Goal: Task Accomplishment & Management: Manage account settings

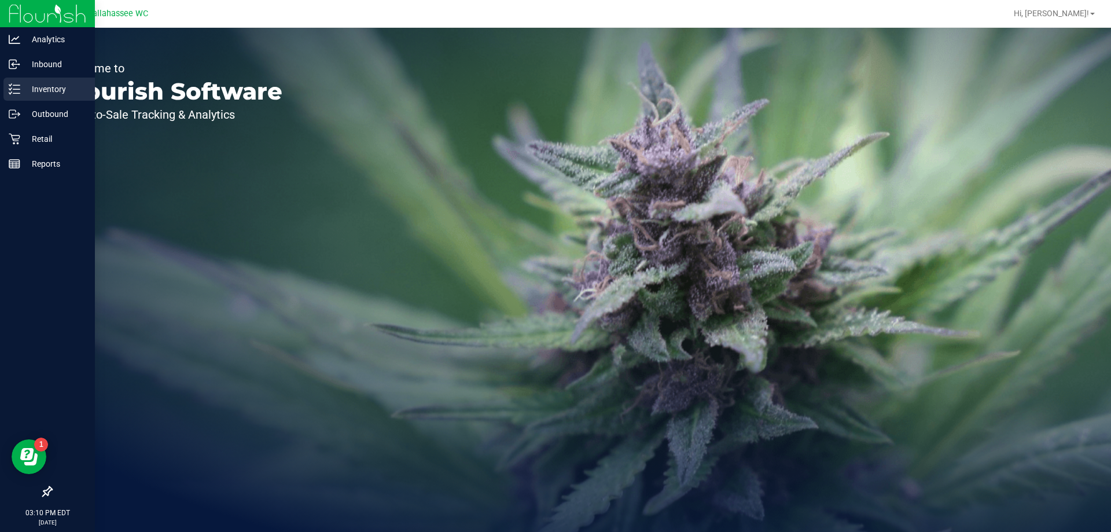
click at [47, 90] on p "Inventory" at bounding box center [54, 89] width 69 height 14
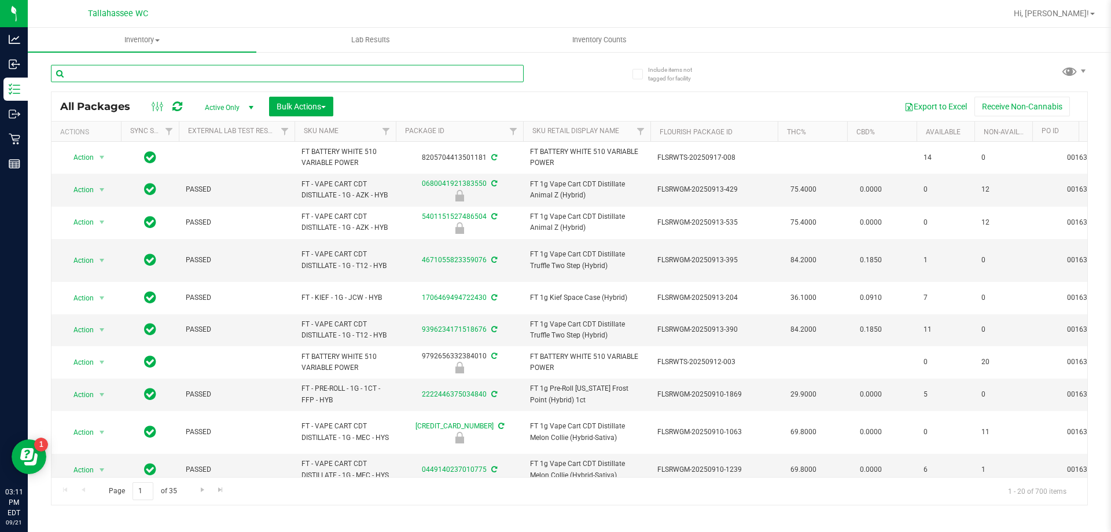
click at [333, 80] on input "text" at bounding box center [287, 73] width 473 height 17
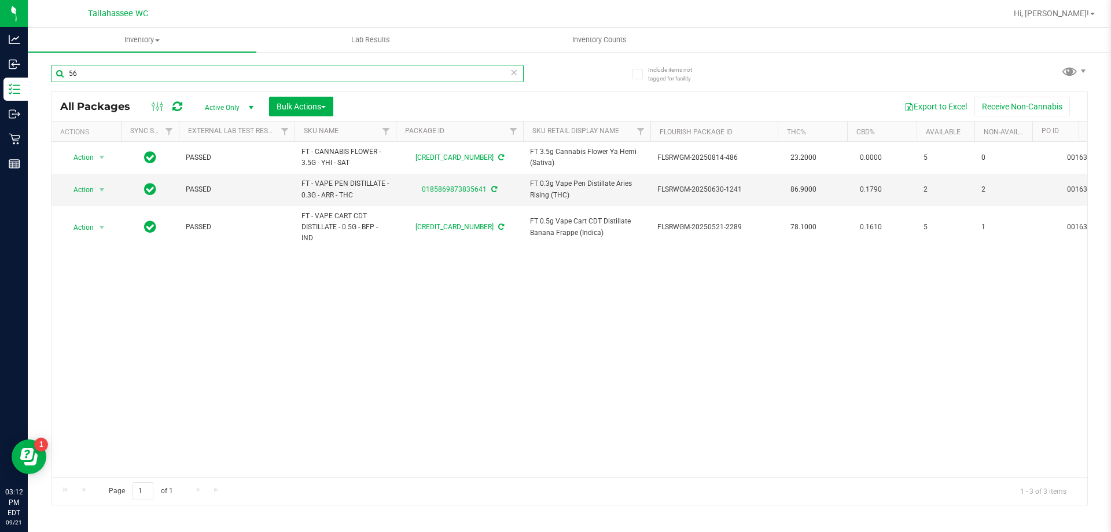
type input "5"
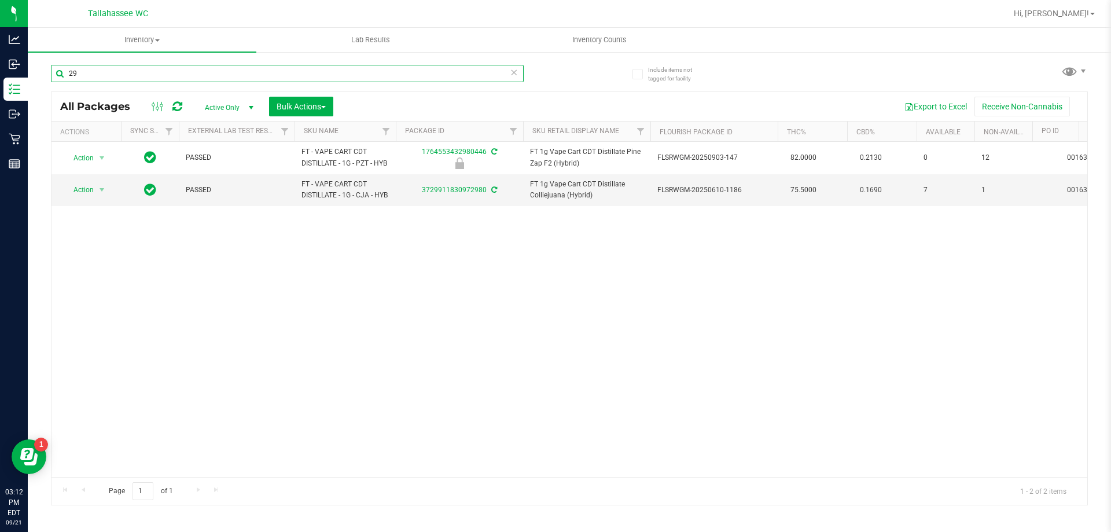
type input "2"
click at [497, 68] on input "1049" at bounding box center [287, 73] width 473 height 17
type input "1"
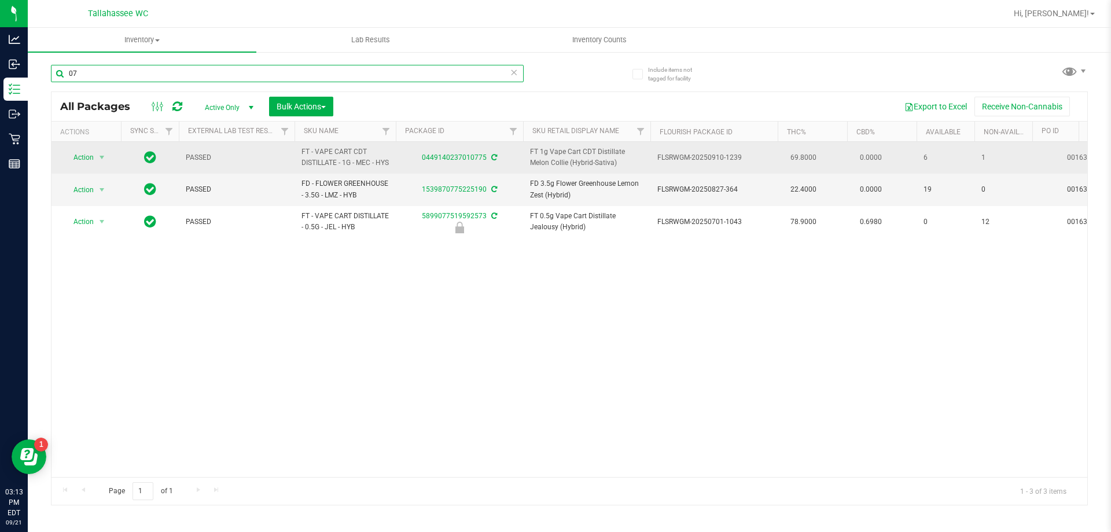
type input "0"
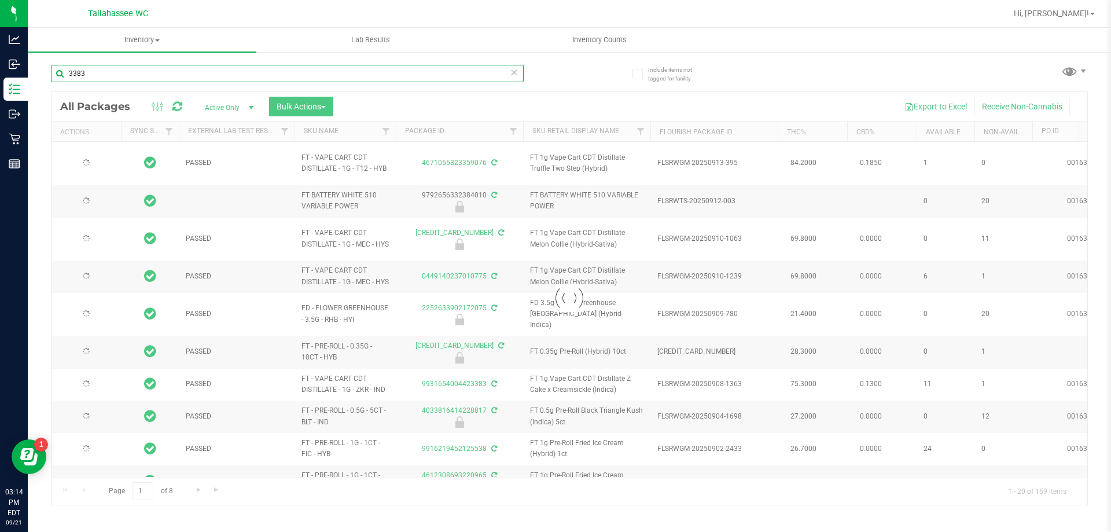
type input "3383"
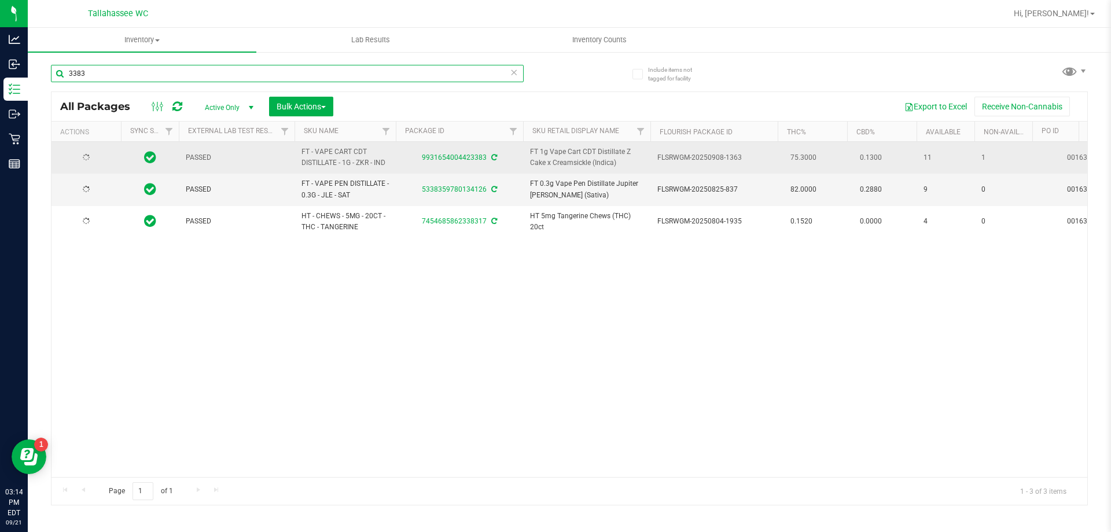
type input "[DATE]"
type input "3"
type input "1608"
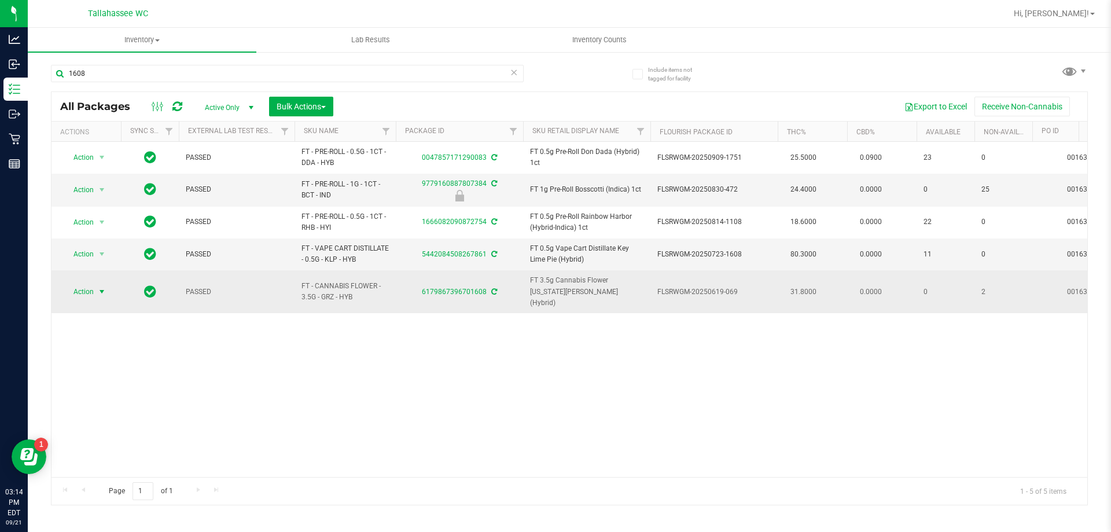
click at [104, 287] on span "select" at bounding box center [101, 291] width 9 height 9
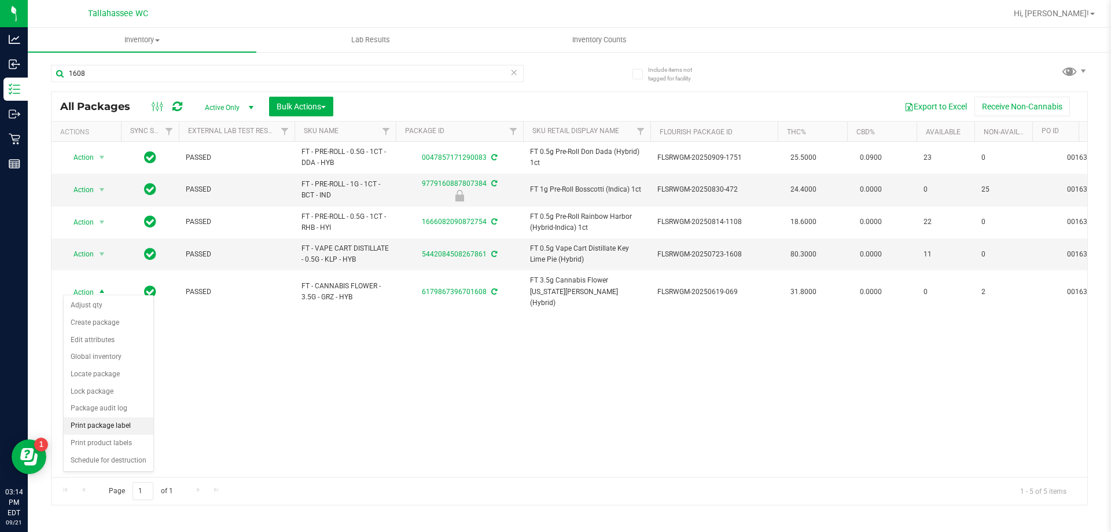
click at [123, 424] on li "Print package label" at bounding box center [109, 425] width 90 height 17
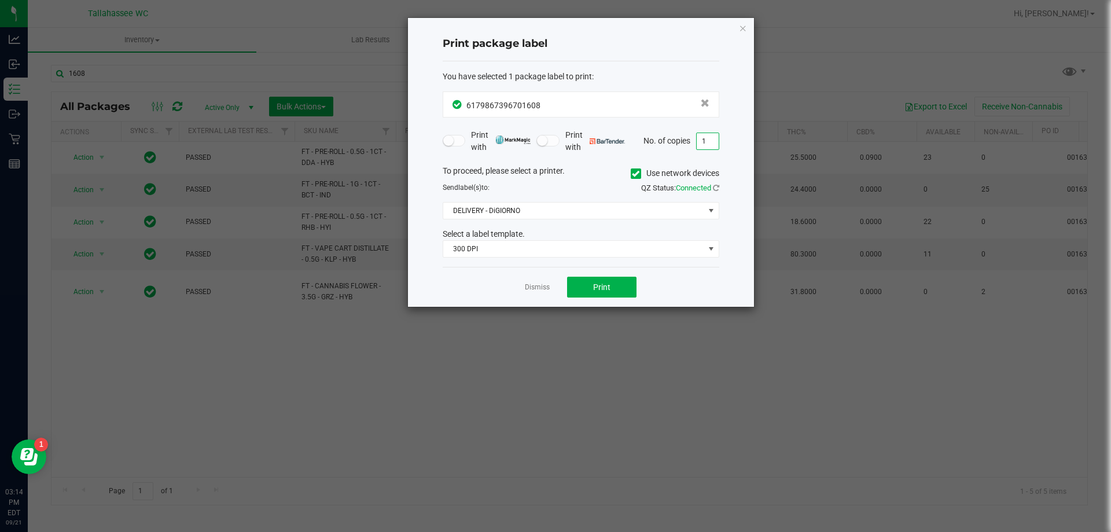
click at [713, 146] on input "1" at bounding box center [708, 141] width 22 height 16
type input "2"
click at [620, 283] on button "Print" at bounding box center [601, 287] width 69 height 21
click at [648, 208] on span "DELIVERY - DiGIORNO" at bounding box center [573, 210] width 261 height 16
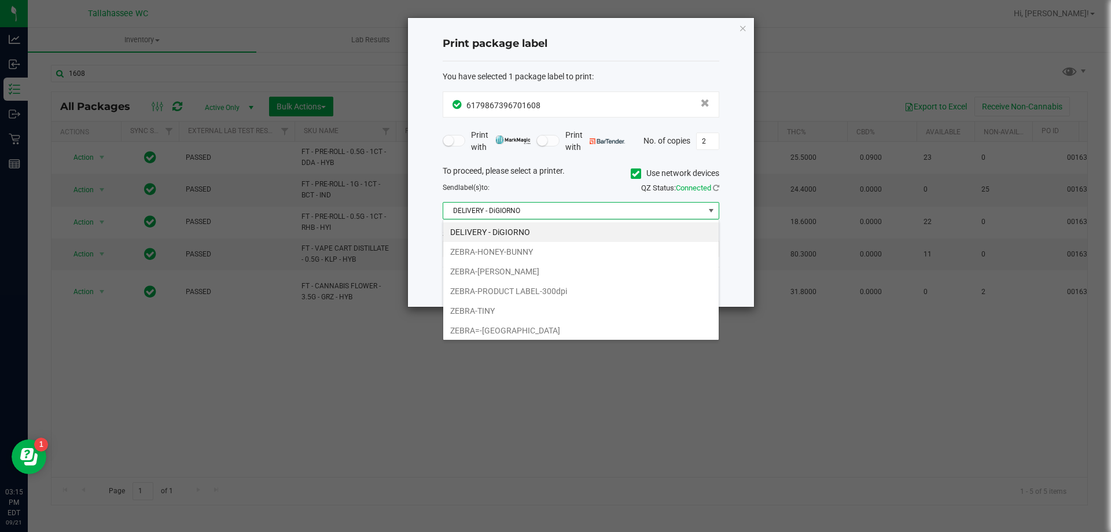
scroll to position [17, 277]
click at [581, 274] on li "ZEBRA-[PERSON_NAME]" at bounding box center [580, 272] width 275 height 20
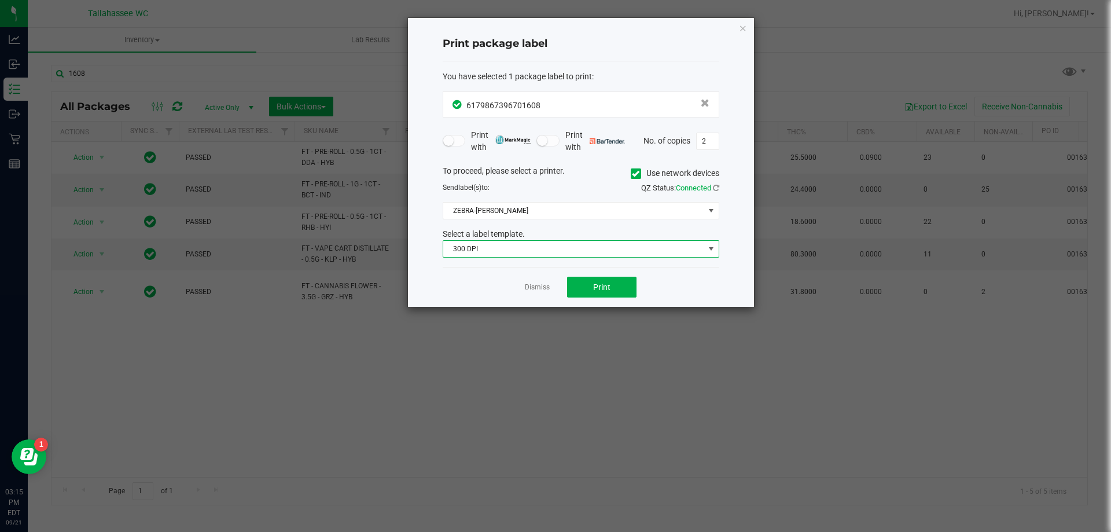
click at [573, 253] on span "300 DPI" at bounding box center [573, 249] width 261 height 16
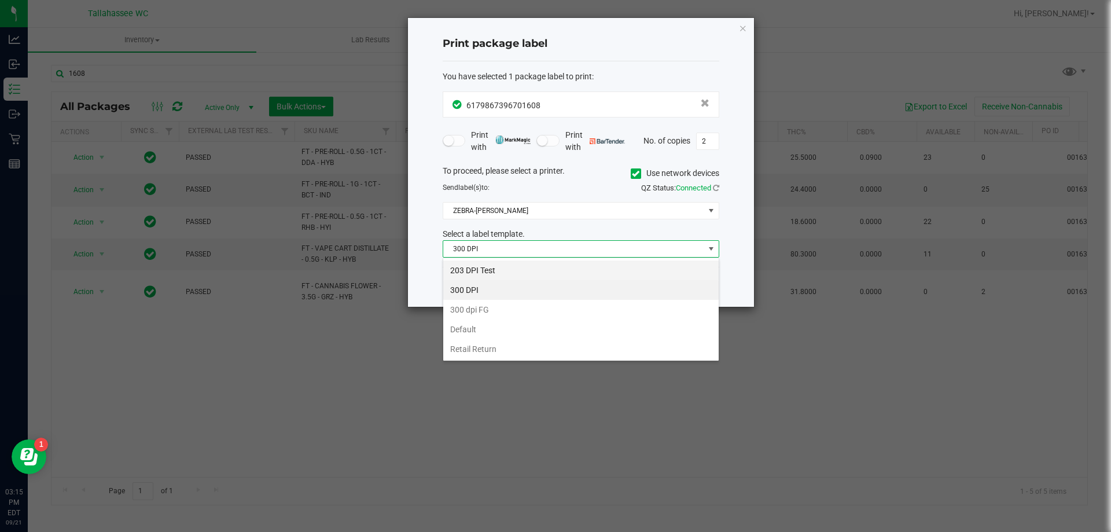
click at [552, 264] on li "203 DPI Test" at bounding box center [580, 270] width 275 height 20
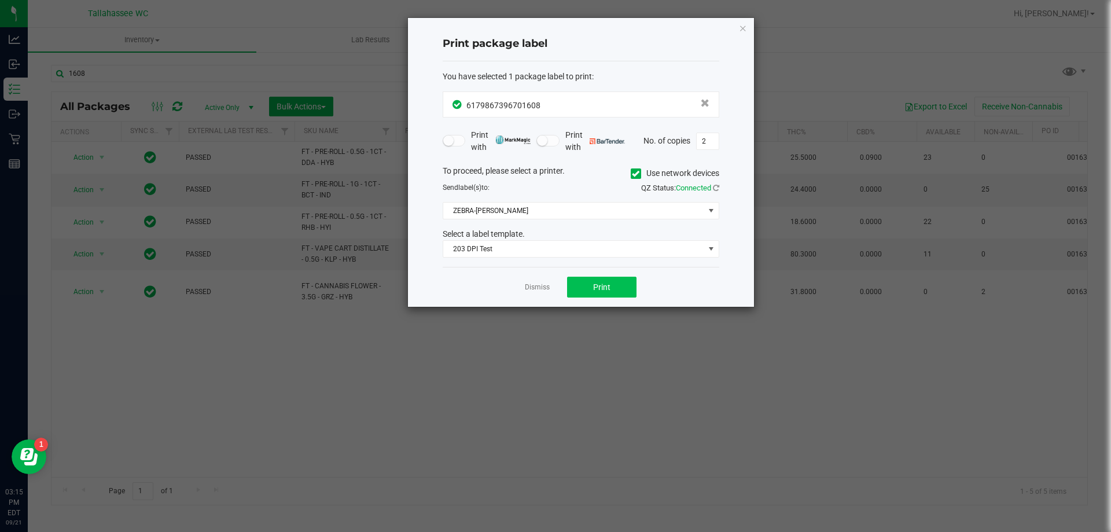
drag, startPoint x: 586, startPoint y: 275, endPoint x: 589, endPoint y: 283, distance: 8.8
click at [589, 282] on div "Dismiss Print" at bounding box center [581, 287] width 277 height 40
click at [590, 284] on button "Print" at bounding box center [601, 287] width 69 height 21
click at [742, 21] on icon "button" at bounding box center [743, 28] width 8 height 14
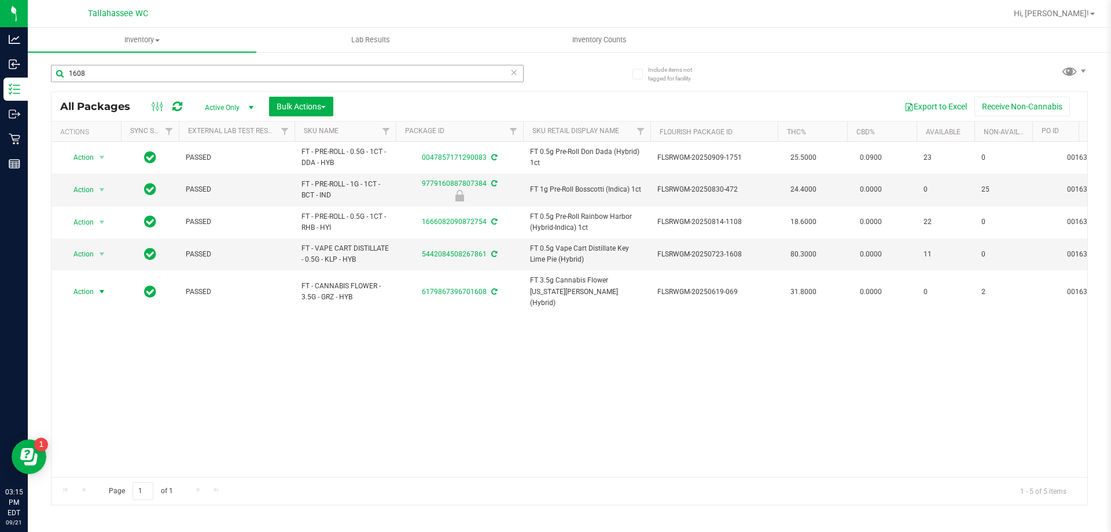
drag, startPoint x: 278, startPoint y: 60, endPoint x: 273, endPoint y: 73, distance: 13.8
click at [276, 65] on div "1608" at bounding box center [310, 72] width 518 height 37
click at [269, 77] on input "1608" at bounding box center [287, 73] width 473 height 17
type input "1"
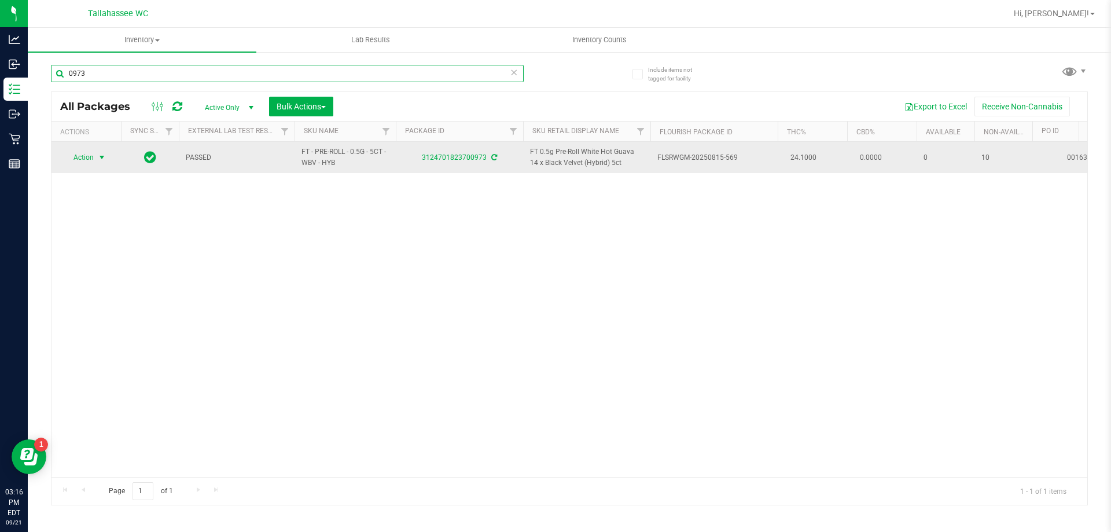
type input "0973"
click at [106, 157] on span "select" at bounding box center [101, 157] width 9 height 9
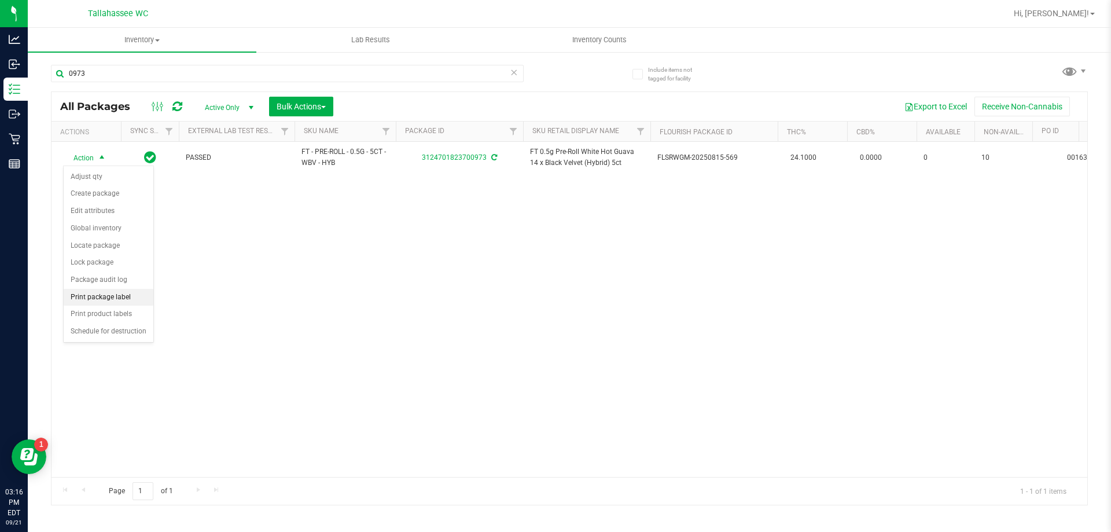
click at [115, 297] on li "Print package label" at bounding box center [109, 297] width 90 height 17
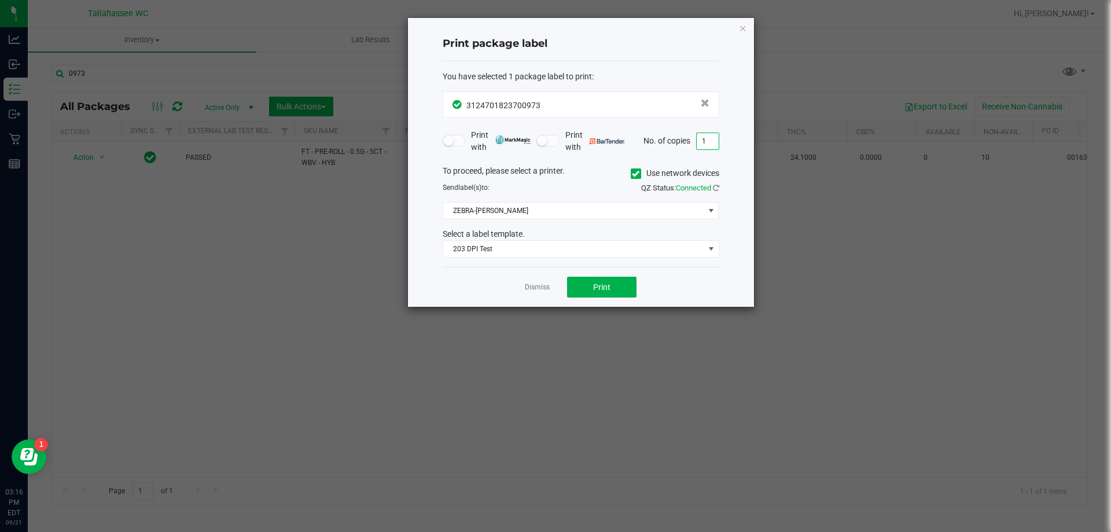
click at [708, 135] on input "1" at bounding box center [708, 141] width 22 height 16
type input "10"
click at [605, 286] on span "Print" at bounding box center [601, 286] width 17 height 9
click at [746, 28] on icon "button" at bounding box center [743, 28] width 8 height 14
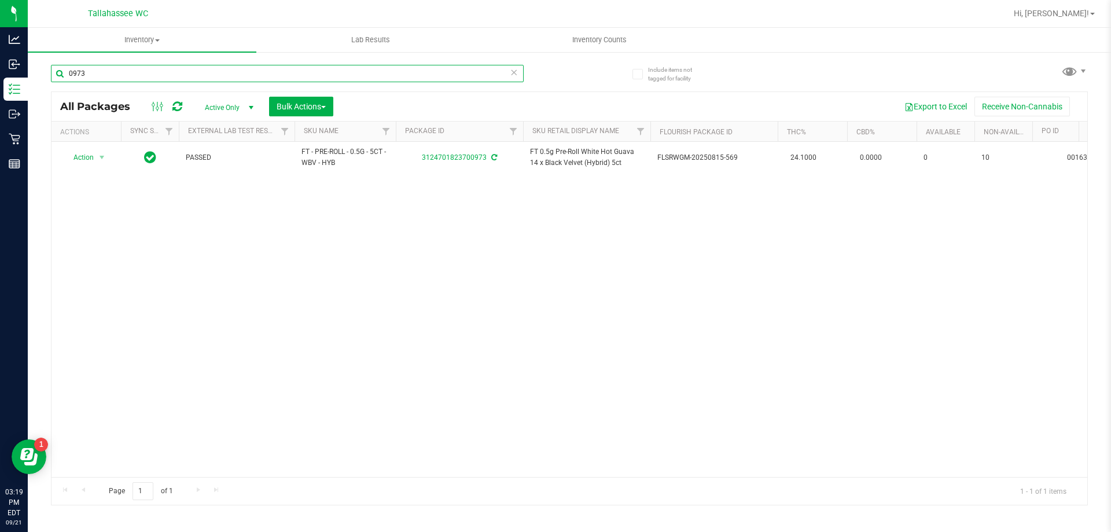
click at [514, 75] on div "0973" at bounding box center [287, 73] width 473 height 17
click at [514, 75] on icon at bounding box center [514, 72] width 8 height 14
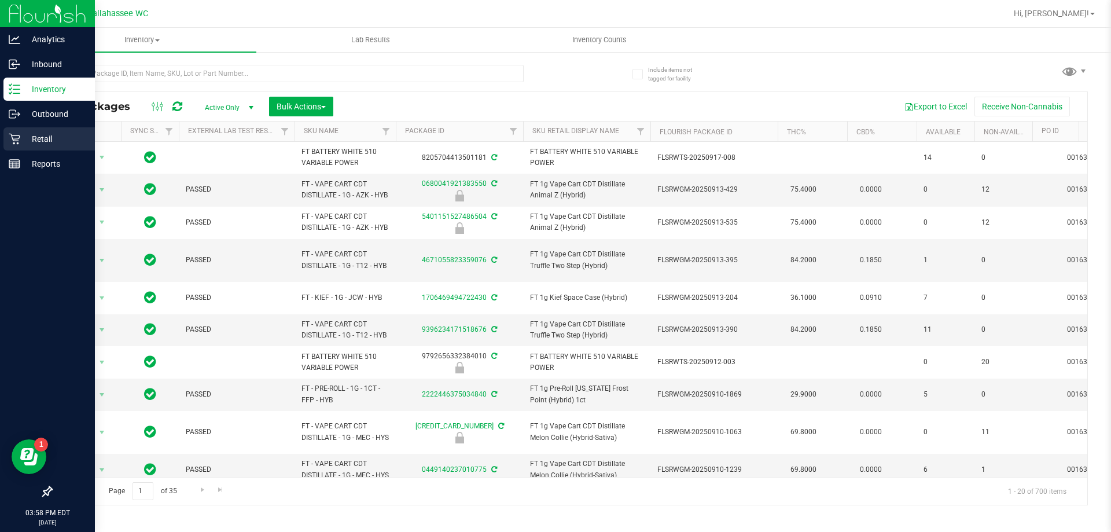
click at [36, 141] on p "Retail" at bounding box center [54, 139] width 69 height 14
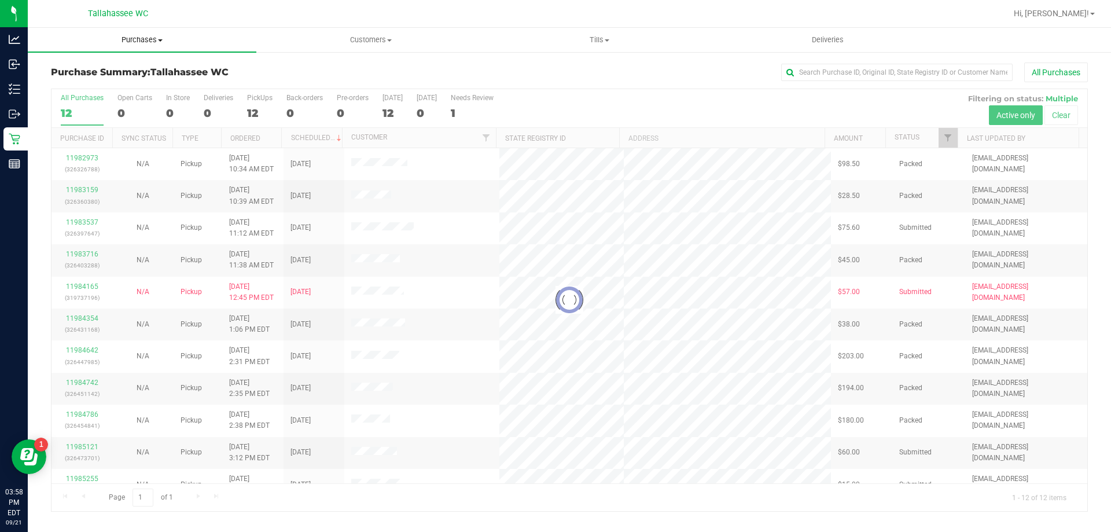
click at [157, 43] on span "Purchases" at bounding box center [142, 40] width 229 height 10
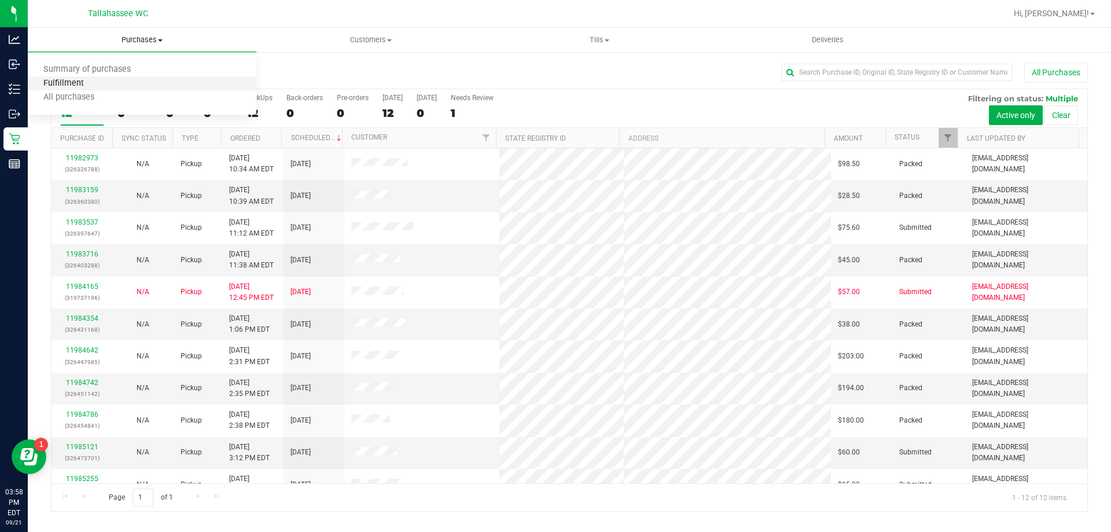
click at [94, 84] on span "Fulfillment" at bounding box center [64, 84] width 72 height 10
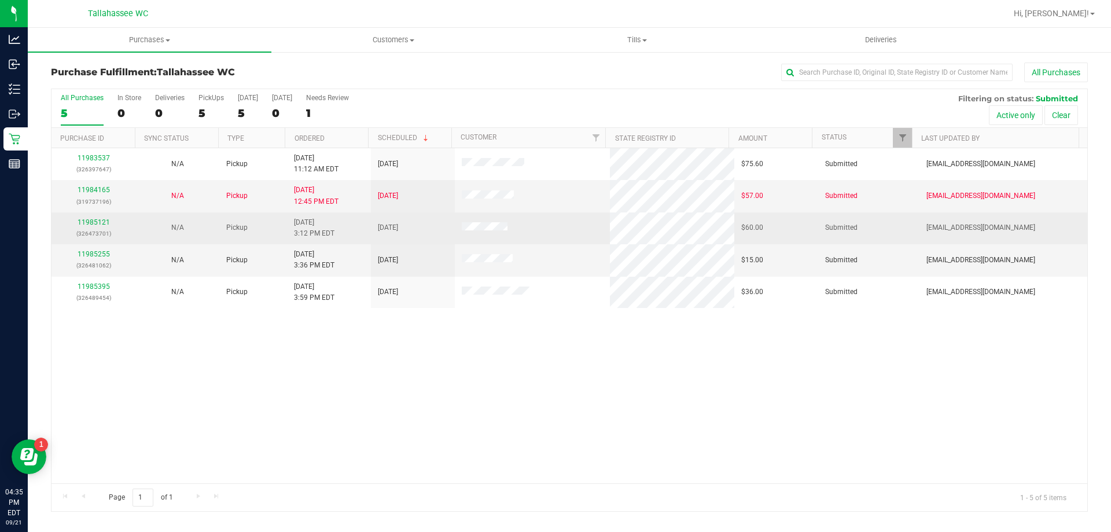
click at [97, 217] on div "11985121 (326473701)" at bounding box center [93, 228] width 70 height 22
click at [101, 219] on link "11985121" at bounding box center [94, 222] width 32 height 8
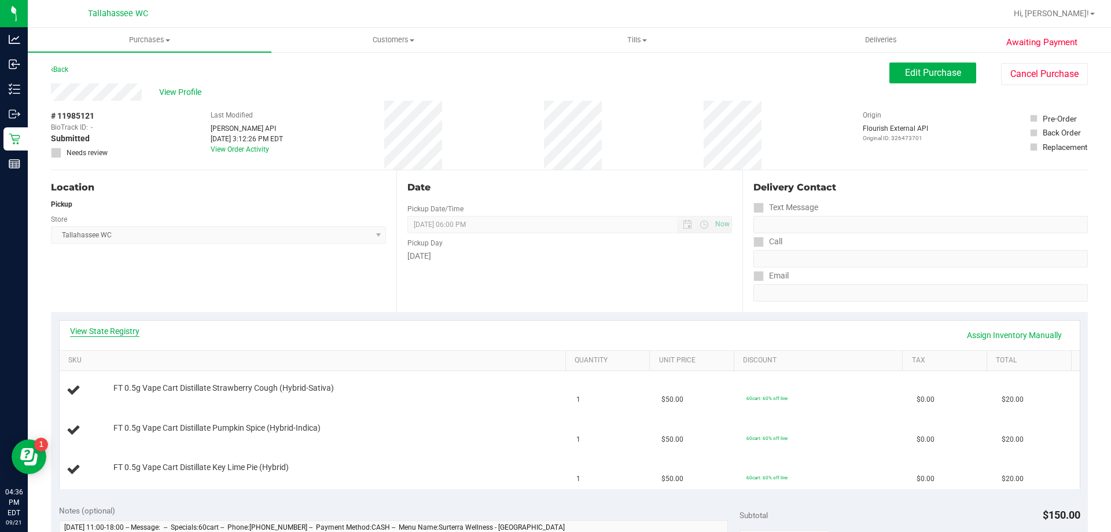
click at [86, 326] on link "View State Registry" at bounding box center [104, 331] width 69 height 12
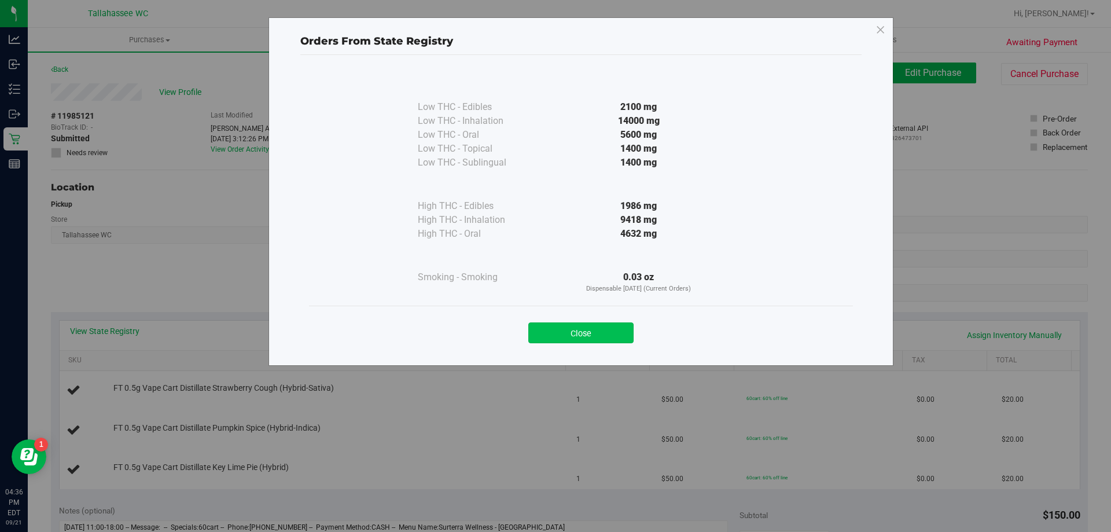
click at [571, 326] on button "Close" at bounding box center [580, 332] width 105 height 21
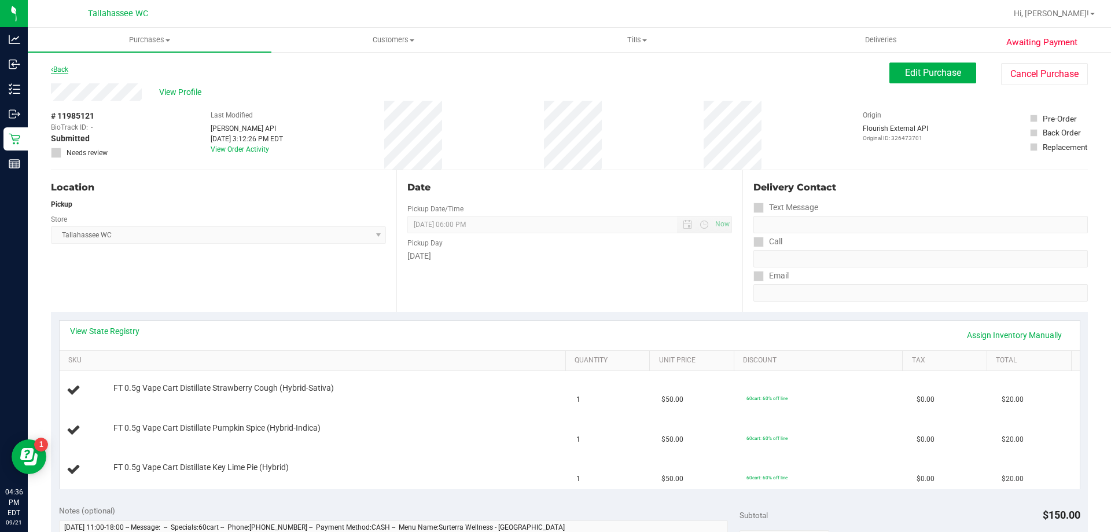
click at [64, 65] on link "Back" at bounding box center [59, 69] width 17 height 8
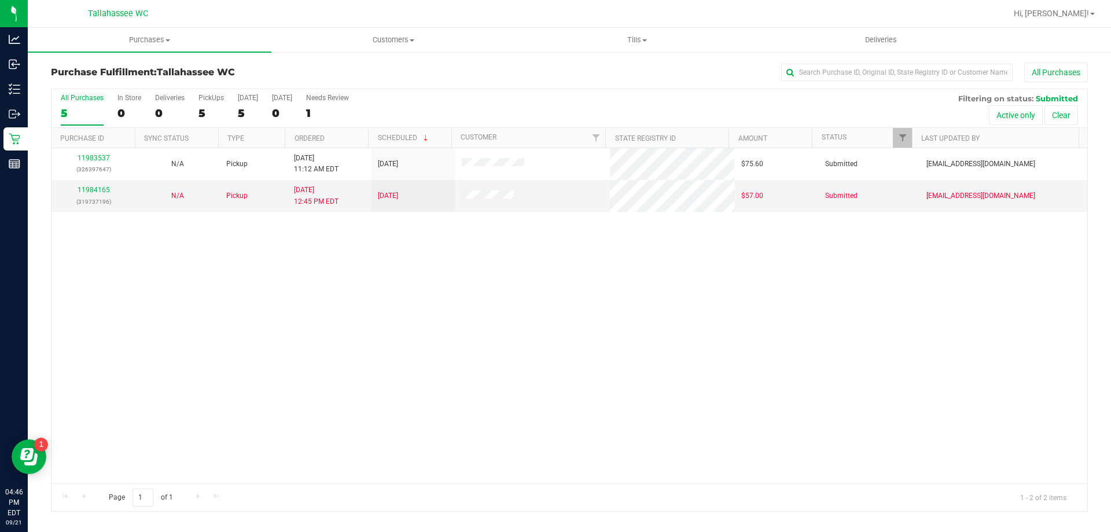
click at [207, 294] on div "11983537 (326397647) N/A Pickup [DATE] 11:12 AM EDT 9/21/2025 $75.60 Submitted …" at bounding box center [569, 315] width 1036 height 335
click at [127, 40] on span "Purchases" at bounding box center [150, 40] width 244 height 10
click at [102, 69] on span "Summary of purchases" at bounding box center [87, 70] width 119 height 10
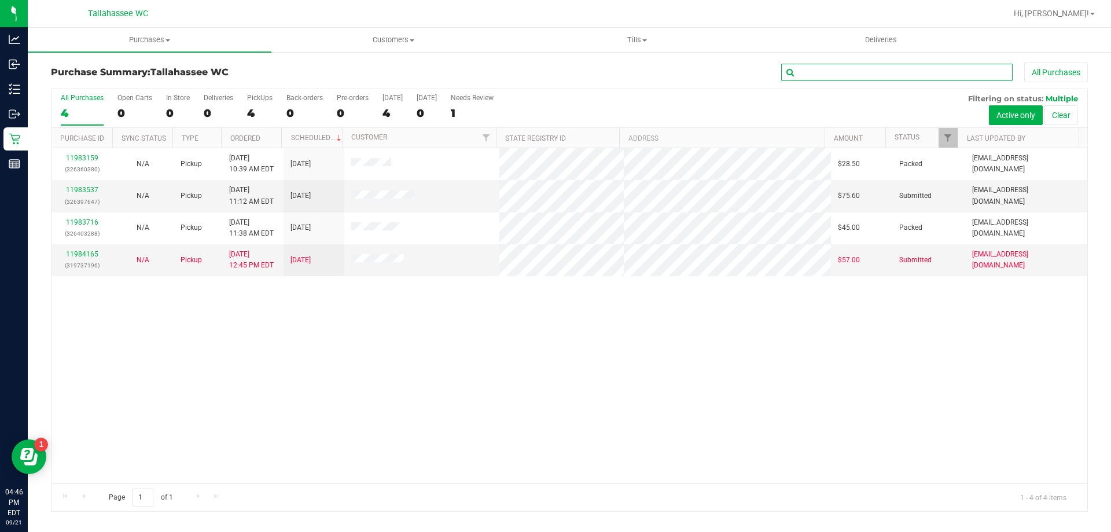
click at [925, 74] on input "text" at bounding box center [896, 72] width 231 height 17
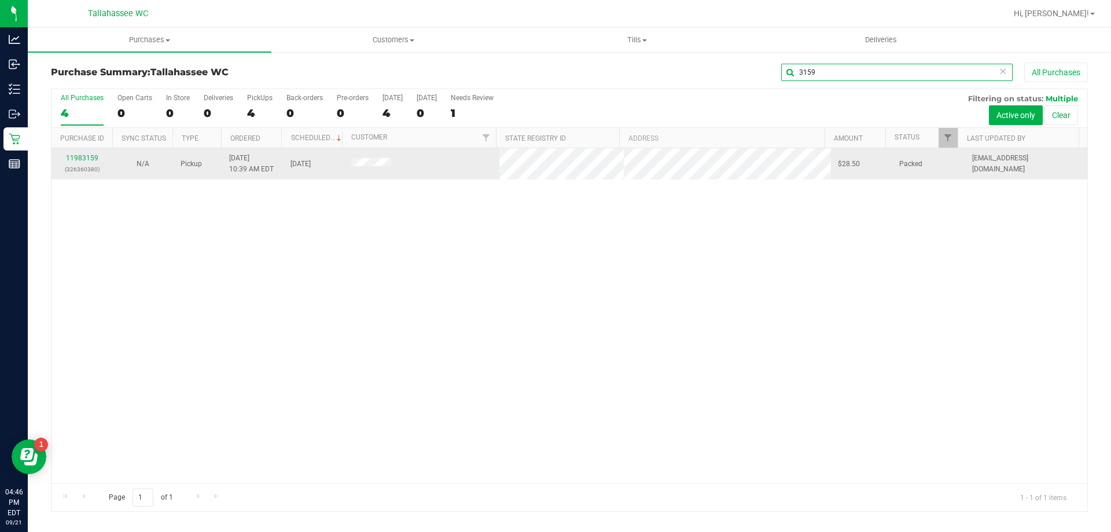
type input "3159"
click at [71, 163] on div "11983159 (326360380)" at bounding box center [81, 164] width 47 height 22
click at [77, 157] on link "11983159" at bounding box center [82, 158] width 32 height 8
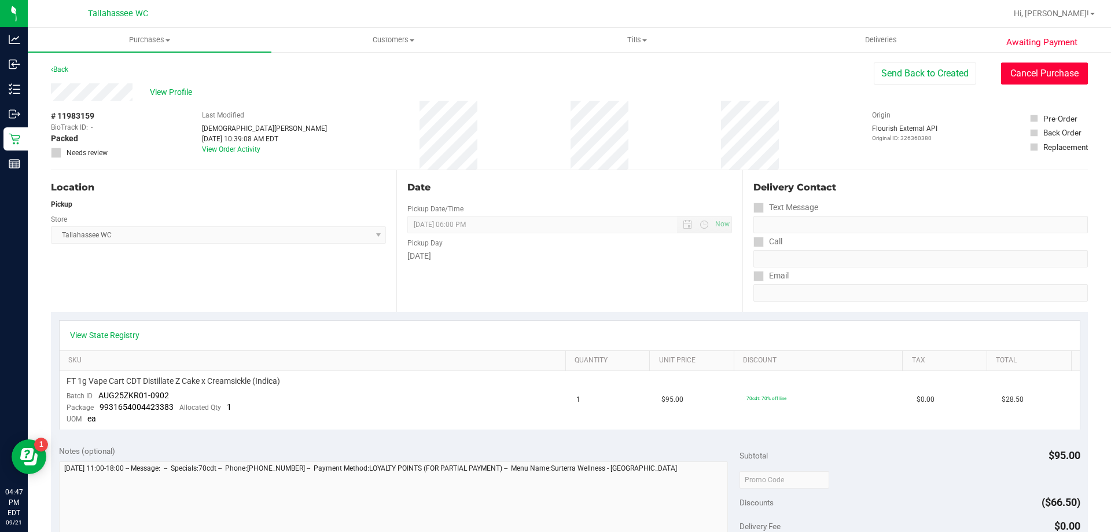
click at [1039, 74] on button "Cancel Purchase" at bounding box center [1044, 73] width 87 height 22
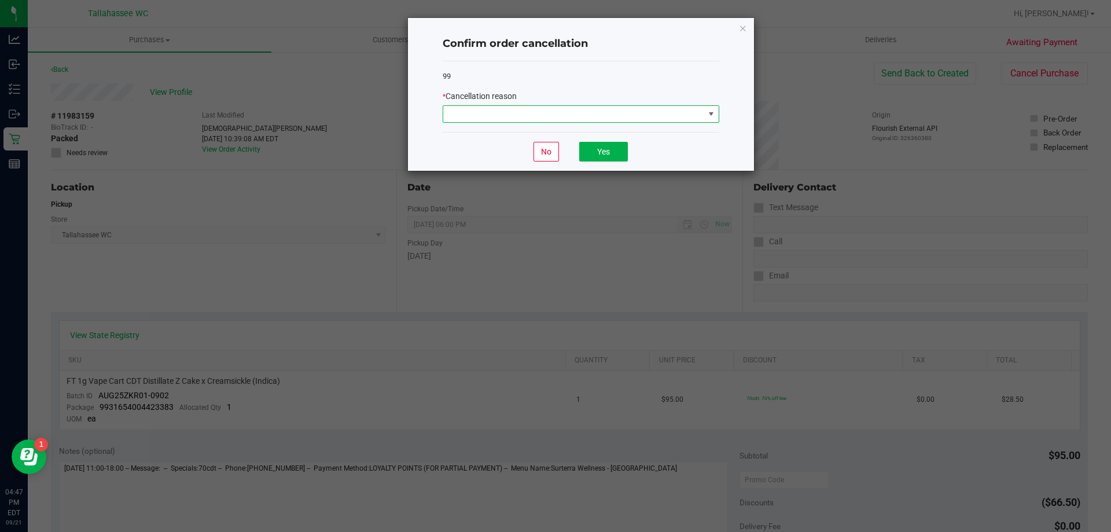
click at [656, 112] on span at bounding box center [573, 114] width 261 height 16
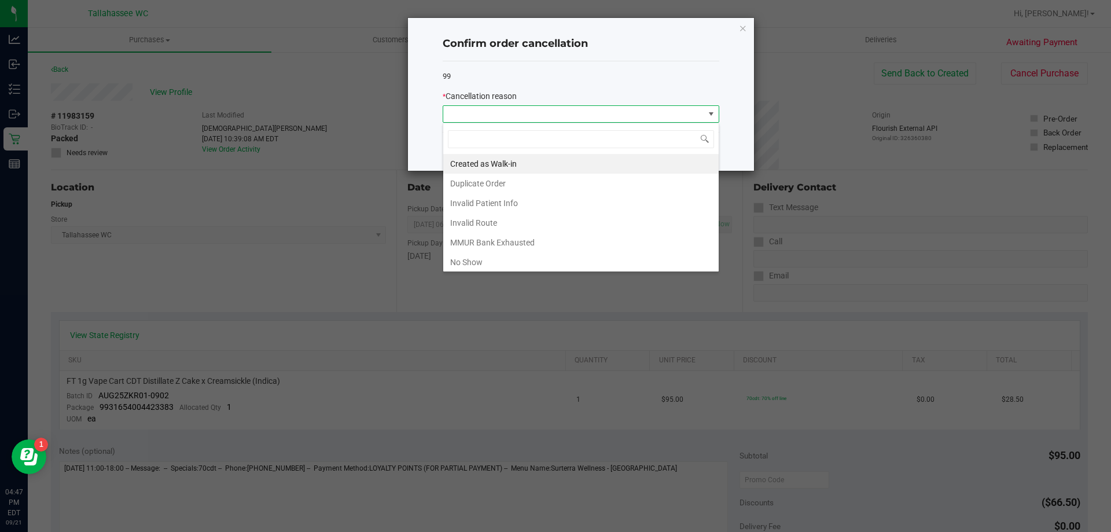
scroll to position [17, 277]
click at [572, 270] on div "Created as Walk-in Duplicate Order Invalid Patient Info Invalid Route MMUR Bank…" at bounding box center [581, 197] width 277 height 149
click at [546, 256] on li "No Show" at bounding box center [580, 262] width 275 height 20
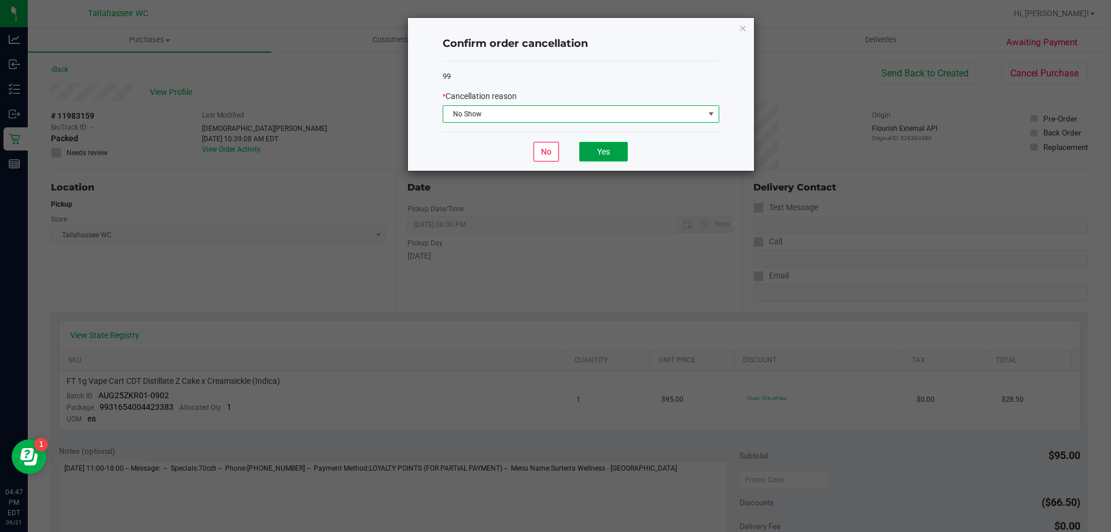
click at [620, 152] on button "Yes" at bounding box center [603, 152] width 49 height 20
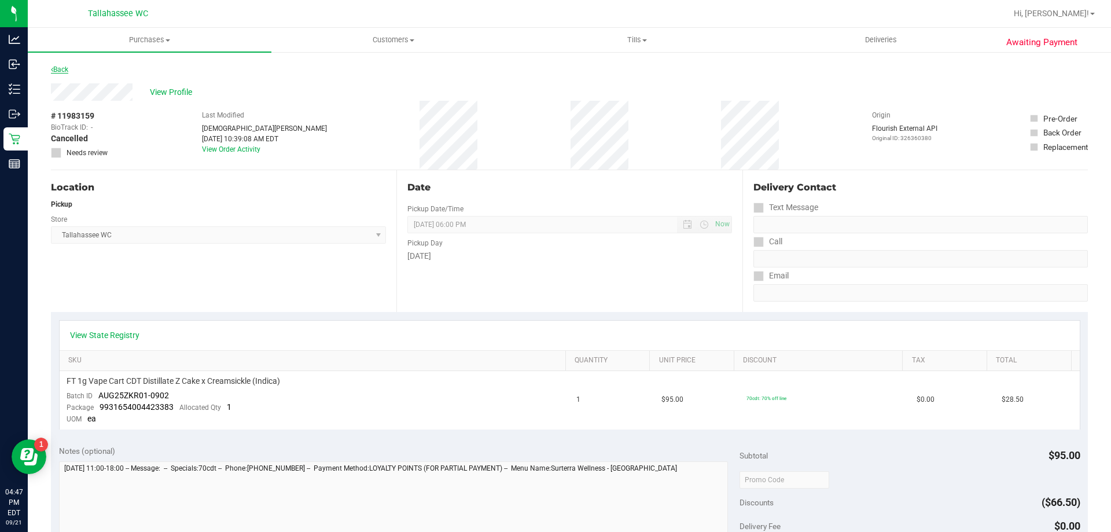
click at [59, 69] on link "Back" at bounding box center [59, 69] width 17 height 8
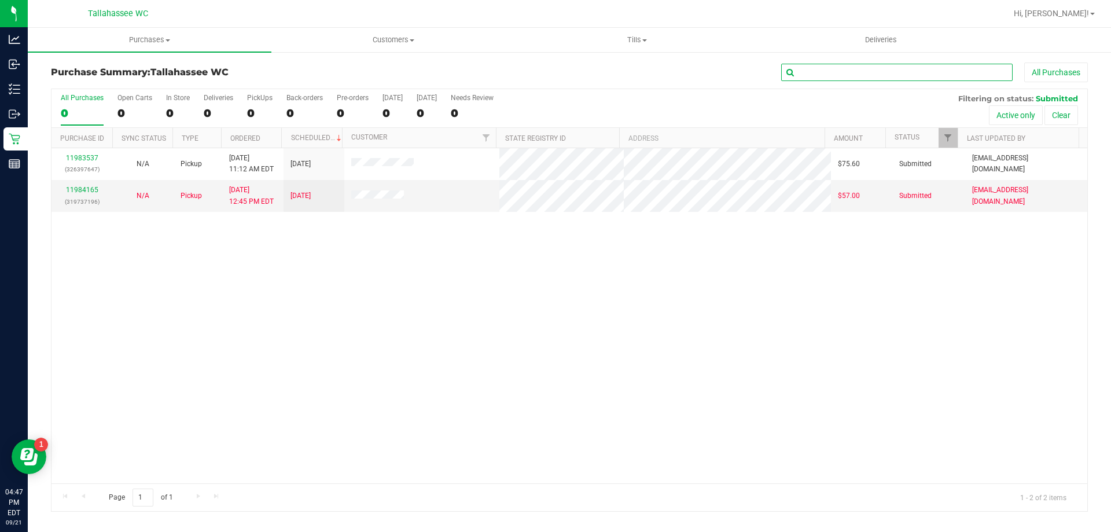
click at [885, 68] on input "text" at bounding box center [896, 72] width 231 height 17
type input "3716"
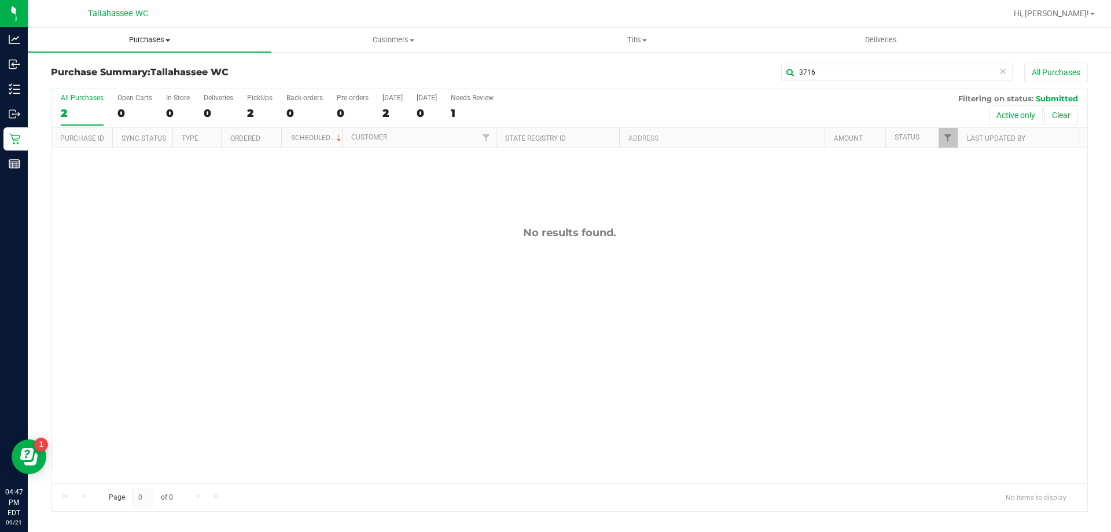
click at [176, 42] on span "Purchases" at bounding box center [150, 40] width 244 height 10
click at [107, 61] on ul "Summary of purchases Fulfillment All purchases" at bounding box center [150, 84] width 244 height 62
click at [105, 67] on span "Summary of purchases" at bounding box center [87, 70] width 119 height 10
click at [155, 40] on span "Purchases" at bounding box center [150, 40] width 244 height 10
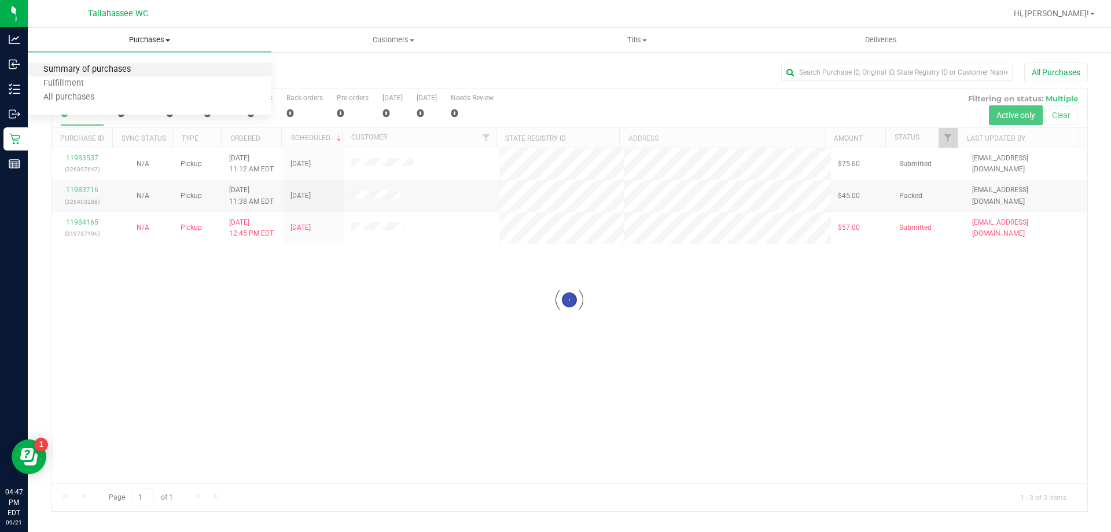
click at [109, 70] on span "Summary of purchases" at bounding box center [87, 70] width 119 height 10
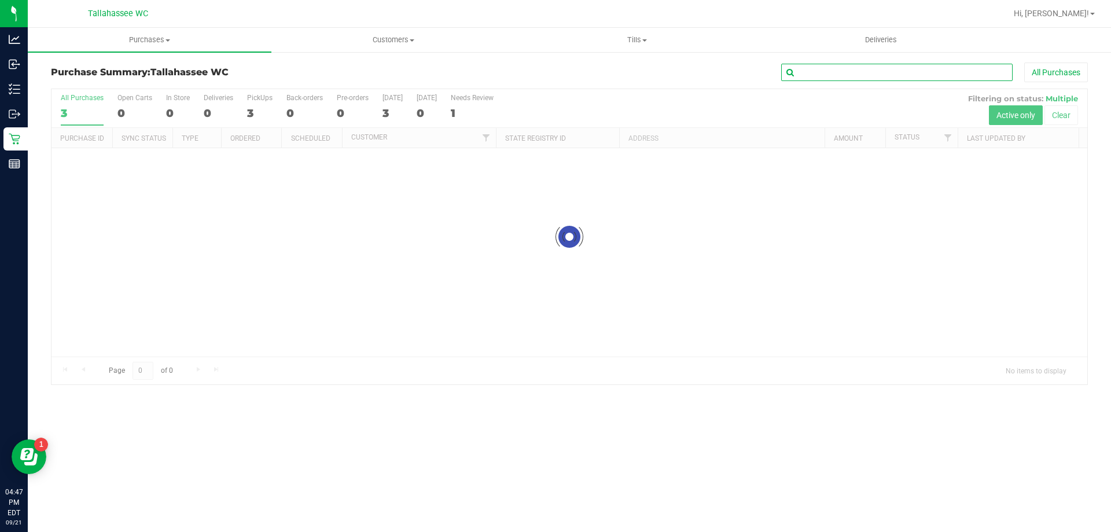
click at [853, 66] on input "text" at bounding box center [896, 72] width 231 height 17
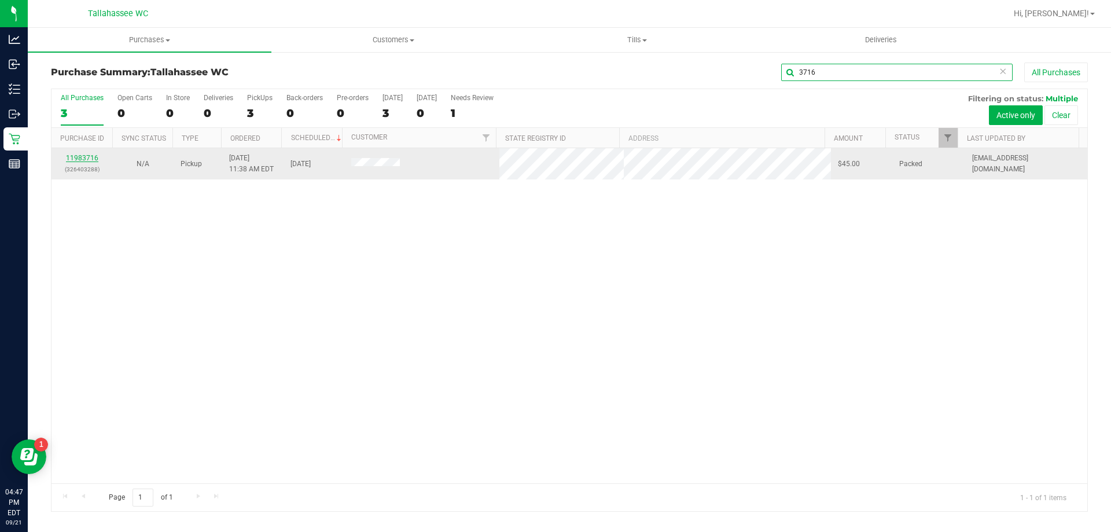
type input "3716"
click at [83, 156] on link "11983716" at bounding box center [82, 158] width 32 height 8
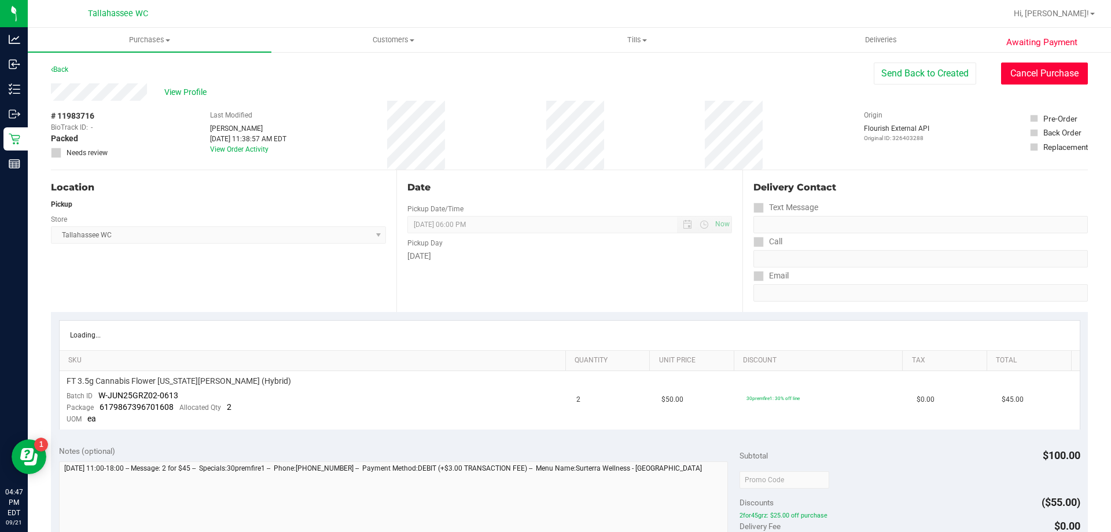
click at [1039, 78] on button "Cancel Purchase" at bounding box center [1044, 73] width 87 height 22
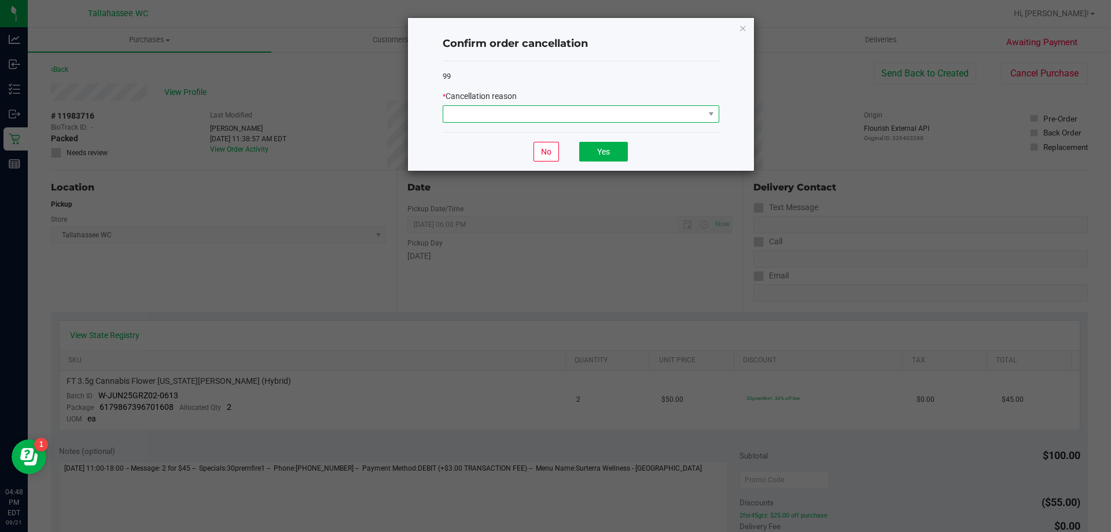
click at [647, 116] on span at bounding box center [573, 114] width 261 height 16
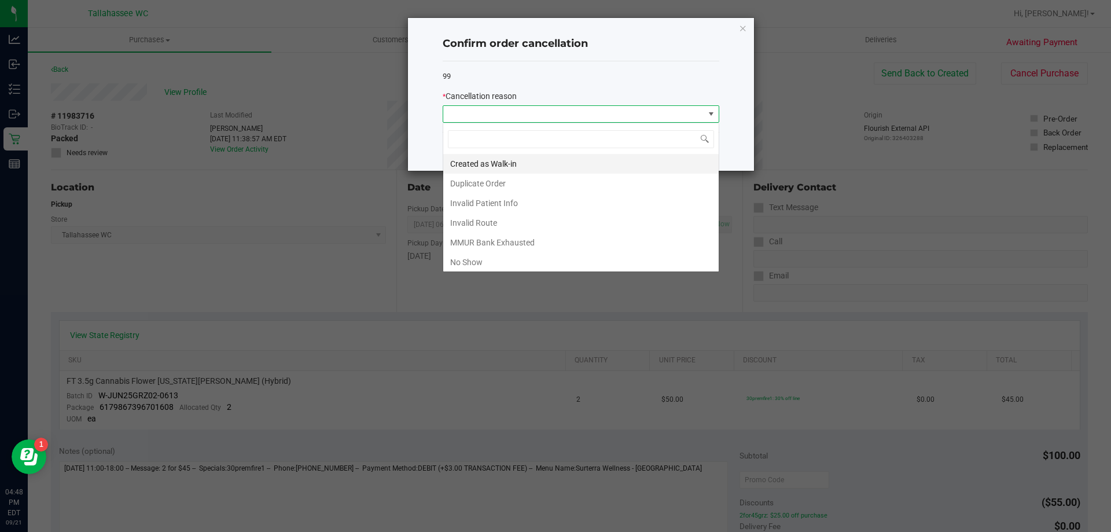
scroll to position [17, 277]
click at [556, 257] on li "No Show" at bounding box center [580, 262] width 275 height 20
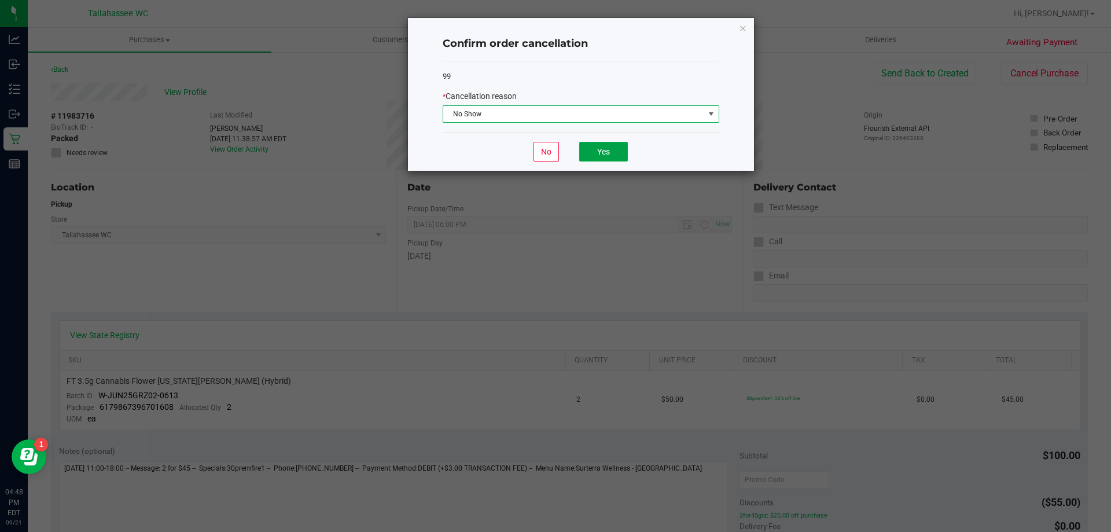
click at [616, 156] on button "Yes" at bounding box center [603, 152] width 49 height 20
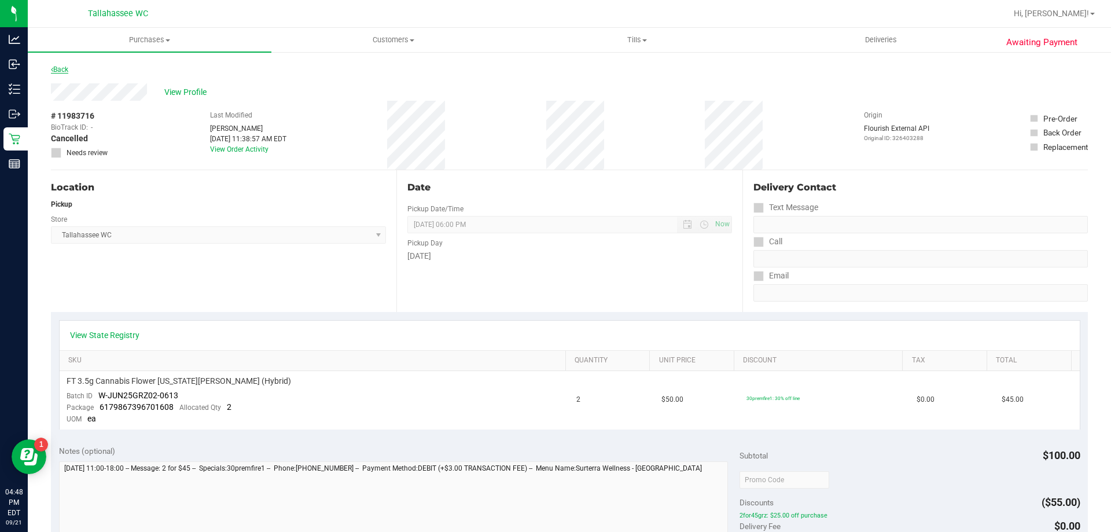
click at [63, 68] on link "Back" at bounding box center [59, 69] width 17 height 8
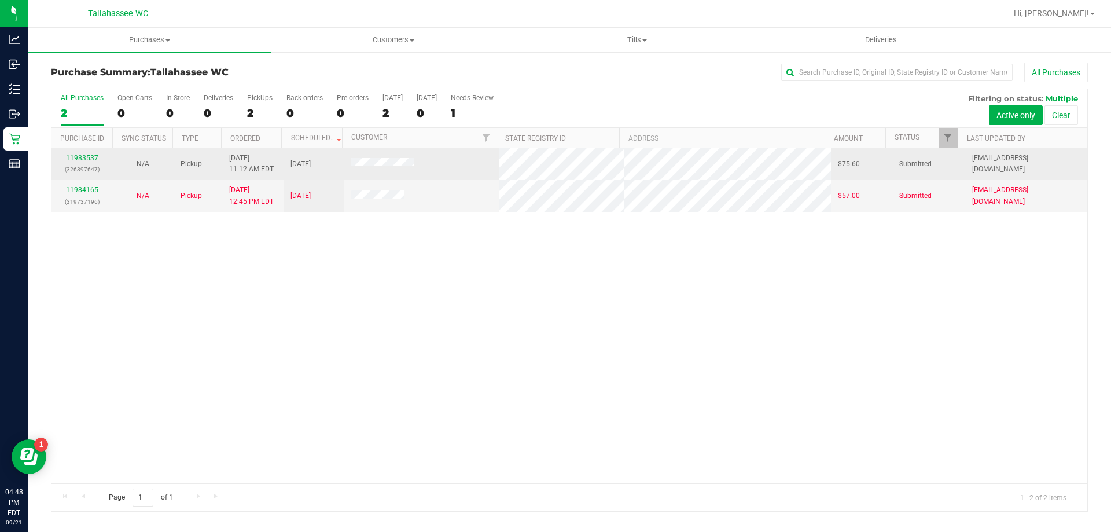
click at [82, 157] on link "11983537" at bounding box center [82, 158] width 32 height 8
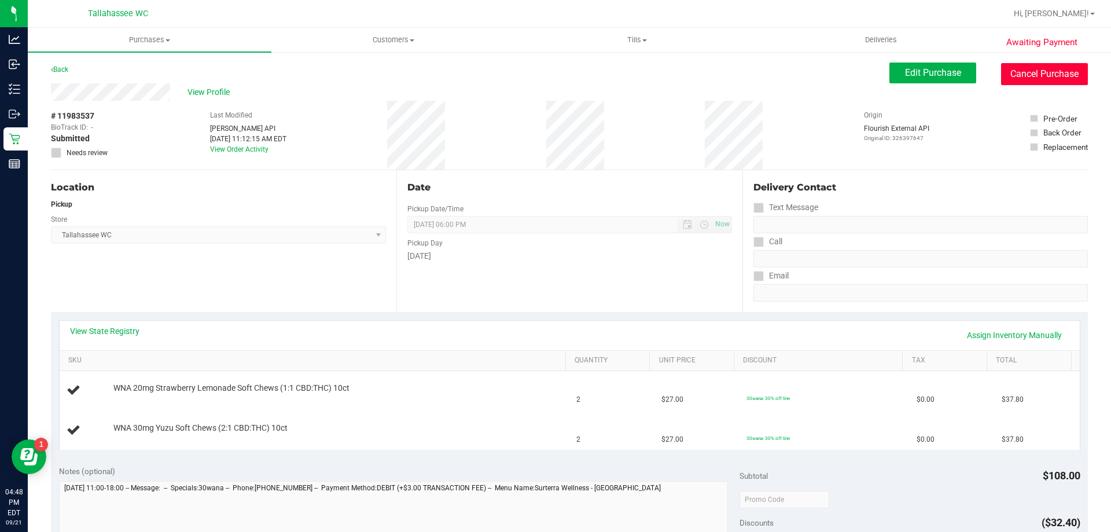
click at [1006, 68] on button "Cancel Purchase" at bounding box center [1044, 74] width 87 height 22
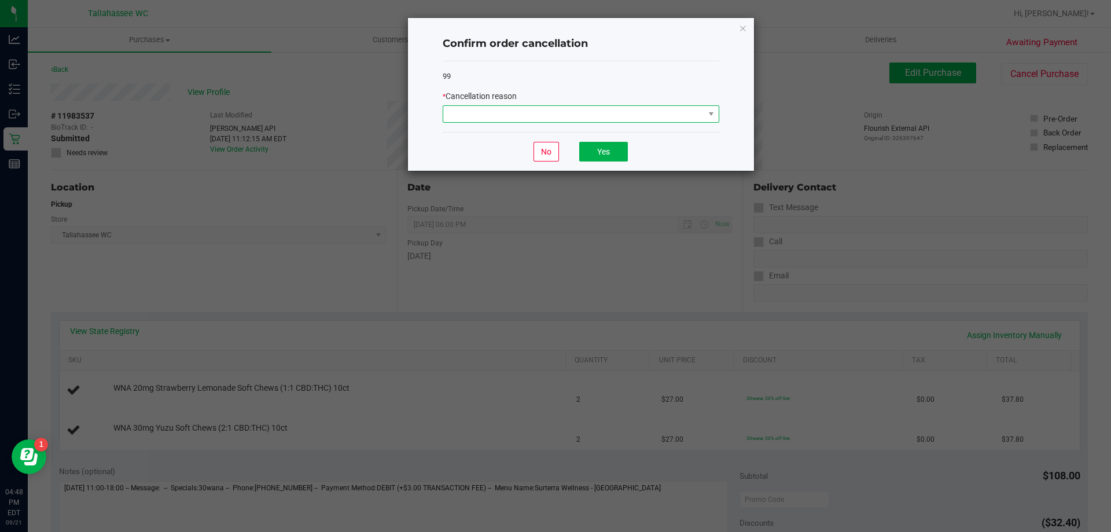
click at [662, 121] on span at bounding box center [573, 114] width 261 height 16
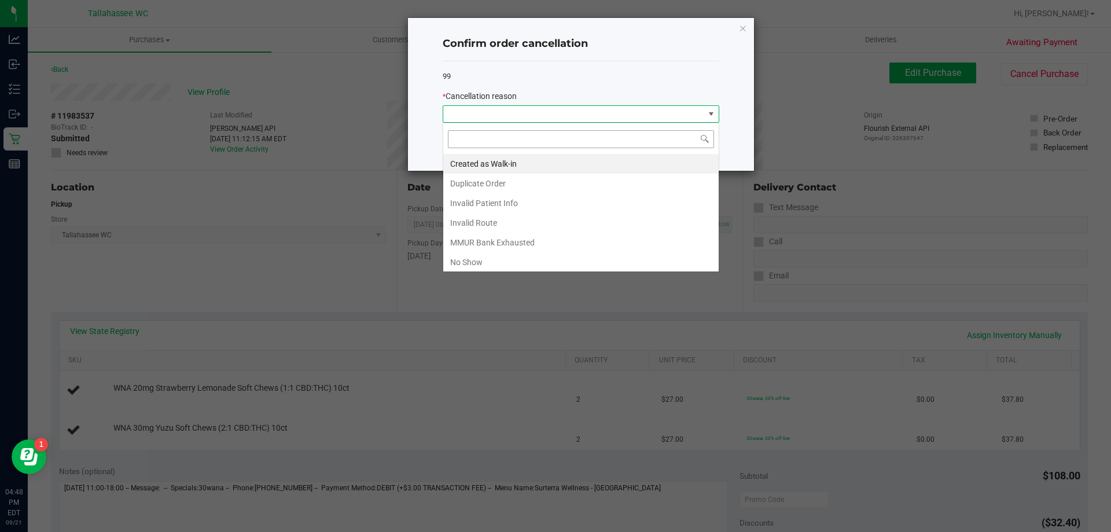
scroll to position [17, 277]
click at [498, 271] on div "Created as Walk-in Duplicate Order Invalid Patient Info Invalid Route MMUR Bank…" at bounding box center [581, 197] width 277 height 149
click at [498, 270] on div "Created as Walk-in Duplicate Order Invalid Patient Info Invalid Route MMUR Bank…" at bounding box center [581, 197] width 277 height 149
click at [503, 263] on li "No Show" at bounding box center [580, 262] width 275 height 20
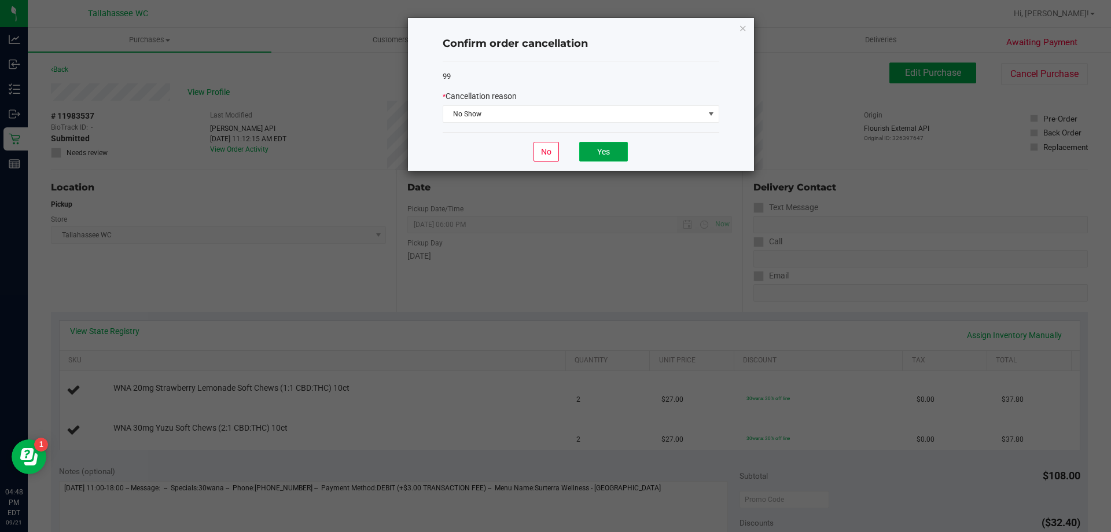
click at [609, 158] on button "Yes" at bounding box center [603, 152] width 49 height 20
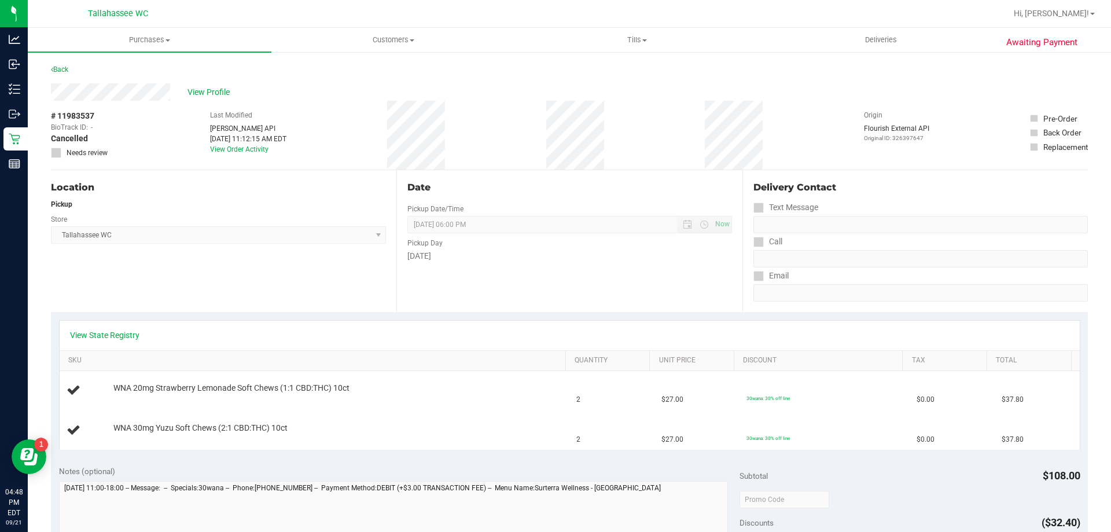
drag, startPoint x: 67, startPoint y: 75, endPoint x: 68, endPoint y: 58, distance: 16.8
click at [67, 71] on div "Back" at bounding box center [59, 69] width 17 height 14
click at [68, 58] on div "Awaiting Payment Back View Profile # 11983537 BioTrack ID: - Cancelled Needs re…" at bounding box center [569, 504] width 1083 height 907
click at [62, 69] on link "Back" at bounding box center [59, 69] width 17 height 8
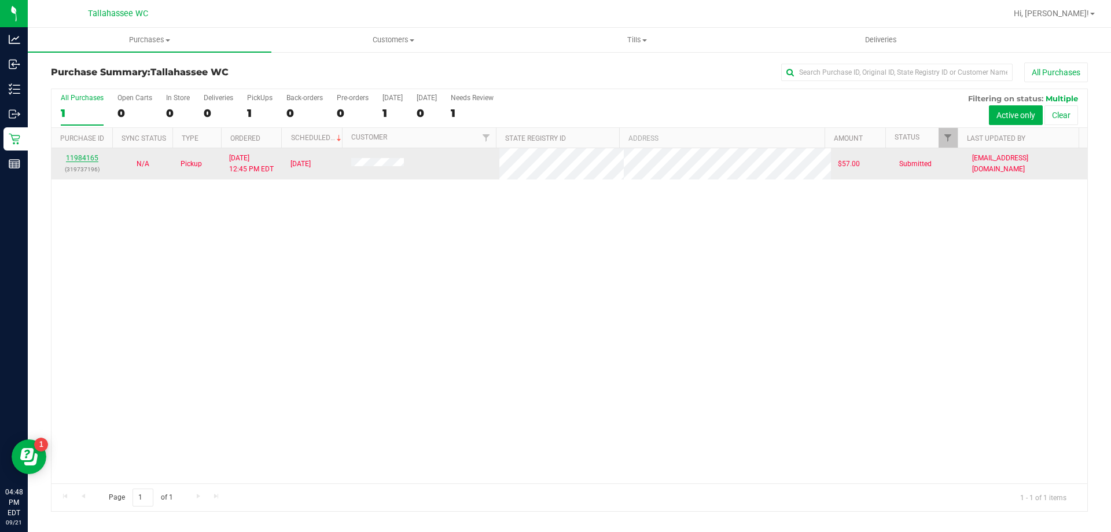
click at [91, 157] on link "11984165" at bounding box center [82, 158] width 32 height 8
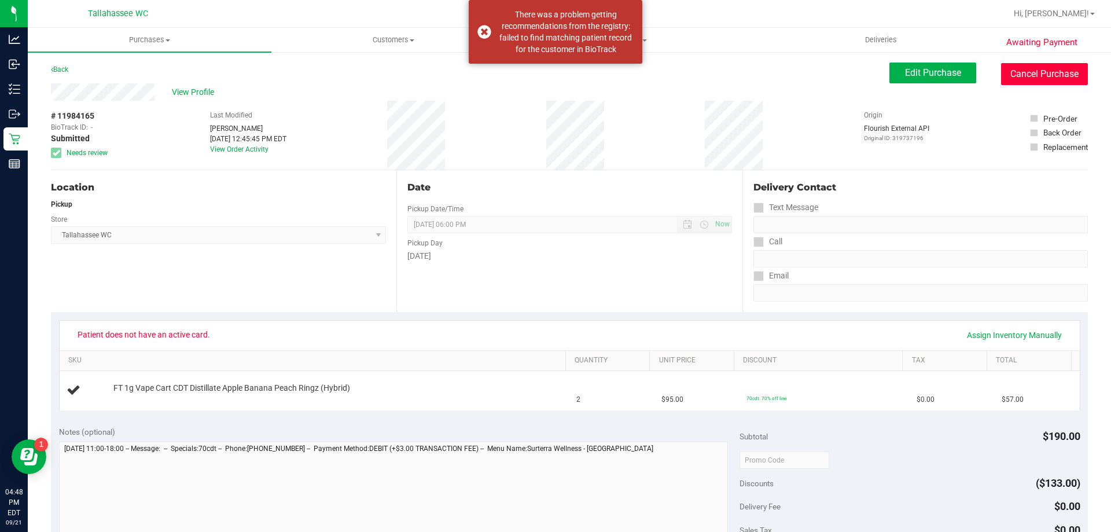
click at [1045, 65] on button "Cancel Purchase" at bounding box center [1044, 74] width 87 height 22
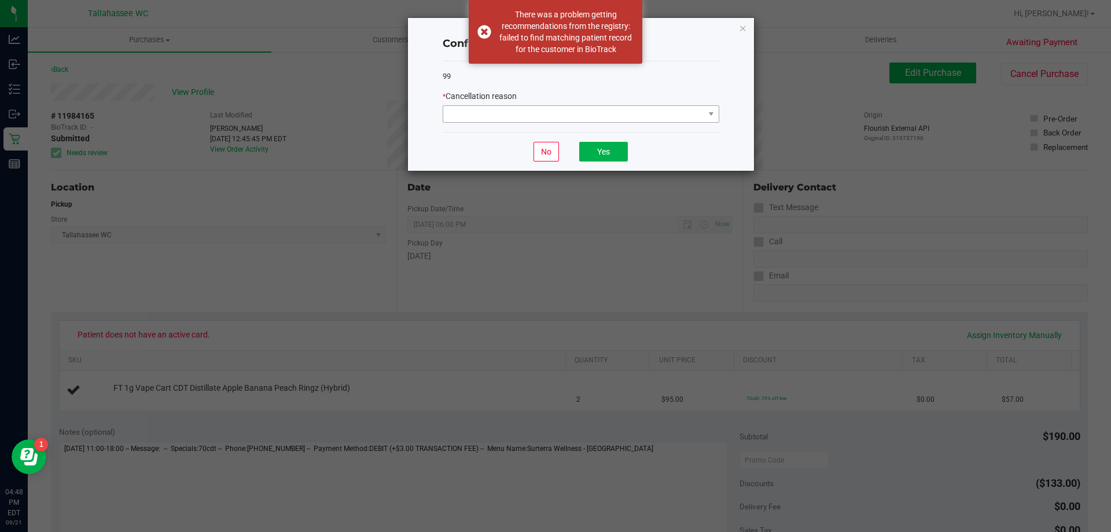
click at [635, 103] on div "* Cancellation reason" at bounding box center [581, 106] width 277 height 32
click at [633, 112] on span at bounding box center [573, 114] width 261 height 16
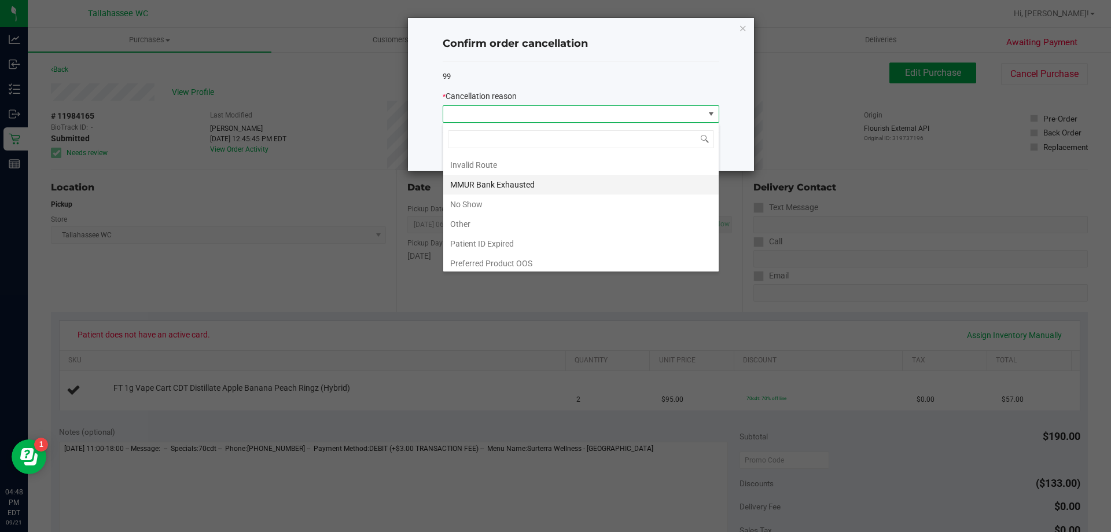
scroll to position [61, 0]
click at [622, 240] on li "Patient ID Expired" at bounding box center [580, 240] width 275 height 20
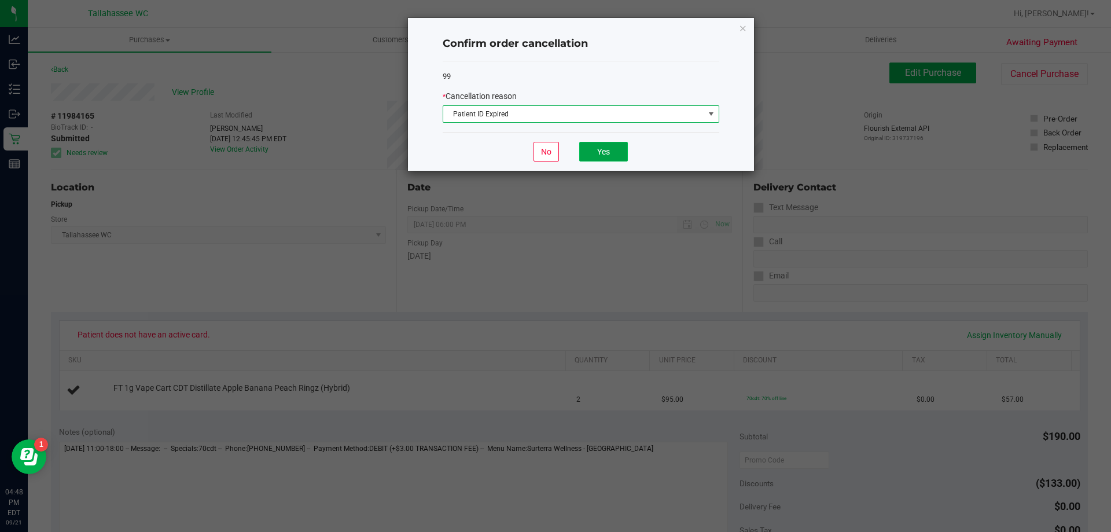
click at [619, 154] on button "Yes" at bounding box center [603, 152] width 49 height 20
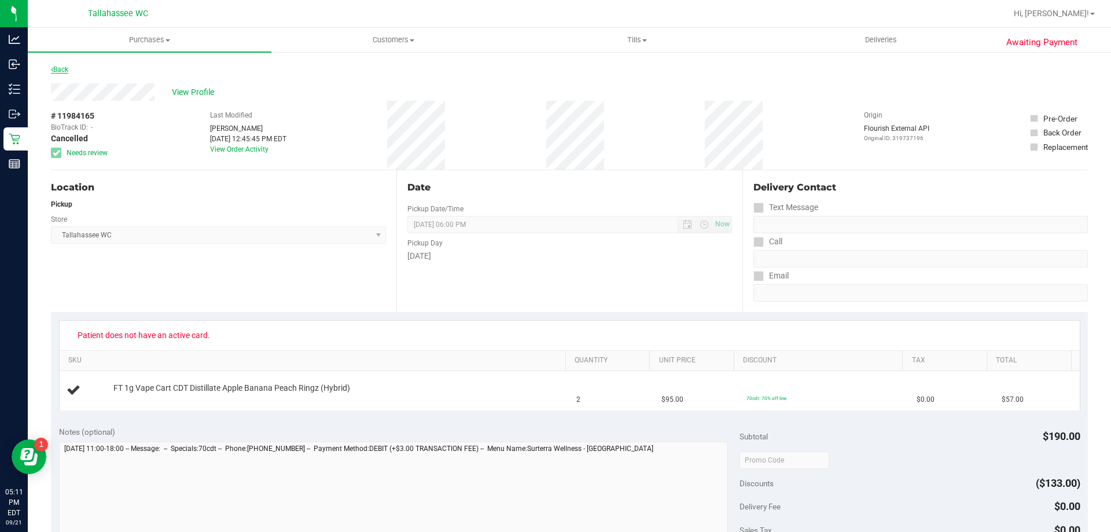
click at [60, 68] on link "Back" at bounding box center [59, 69] width 17 height 8
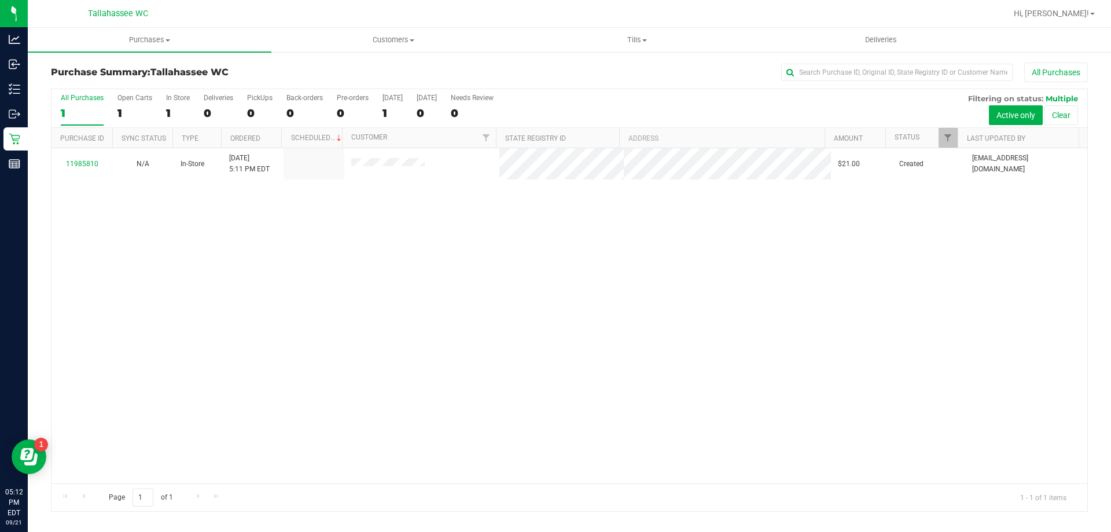
click at [251, 327] on div "11985810 N/A In-Store [DATE] 5:11 PM EDT $21.00 Created [EMAIL_ADDRESS][DOMAIN_…" at bounding box center [569, 315] width 1036 height 335
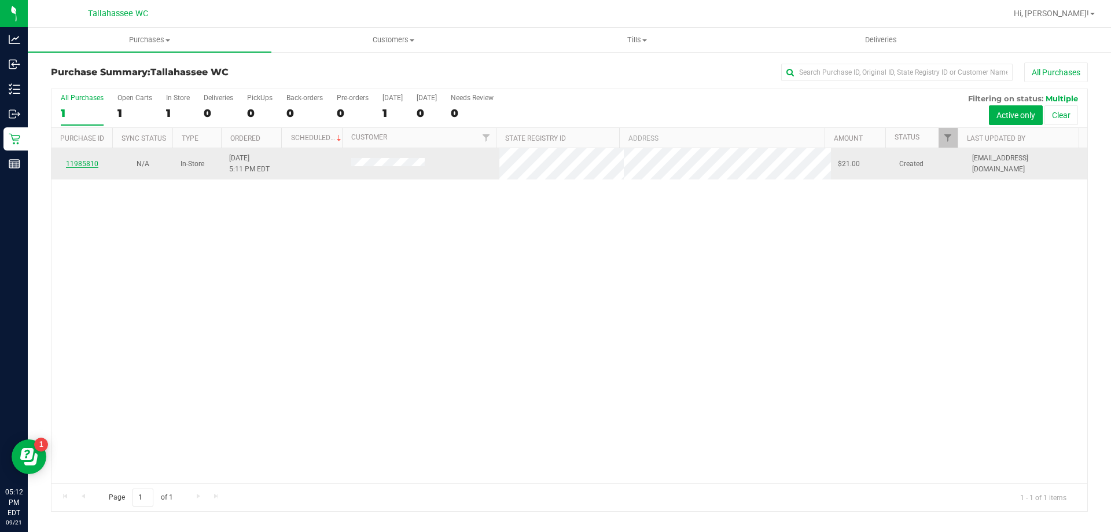
click at [93, 166] on link "11985810" at bounding box center [82, 164] width 32 height 8
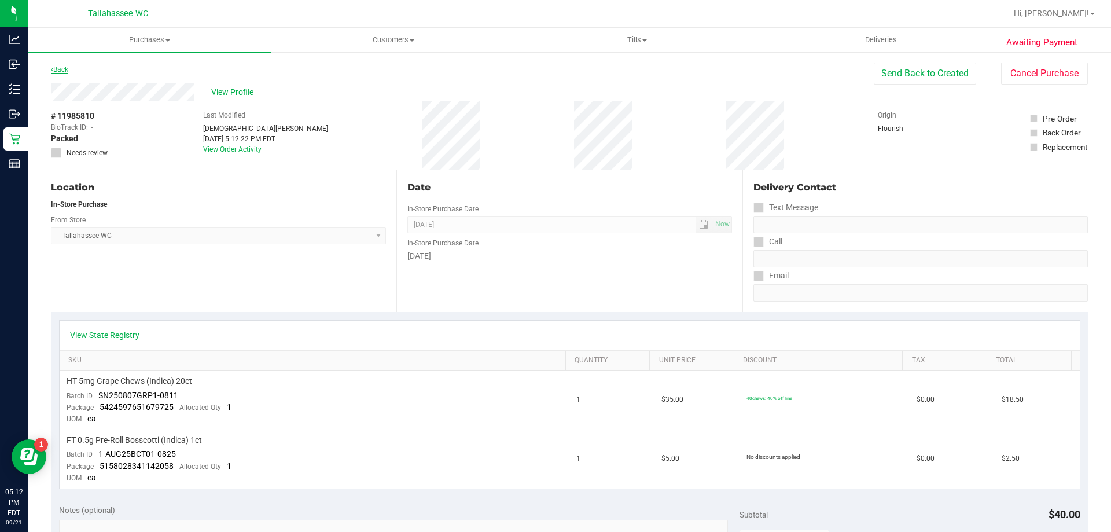
click at [59, 68] on link "Back" at bounding box center [59, 69] width 17 height 8
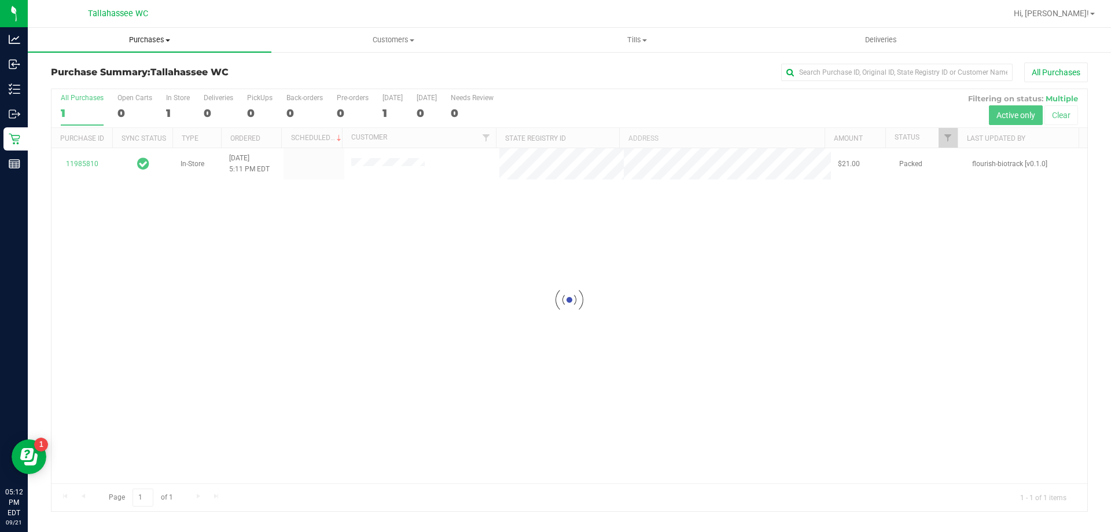
click at [168, 44] on span "Purchases" at bounding box center [150, 40] width 244 height 10
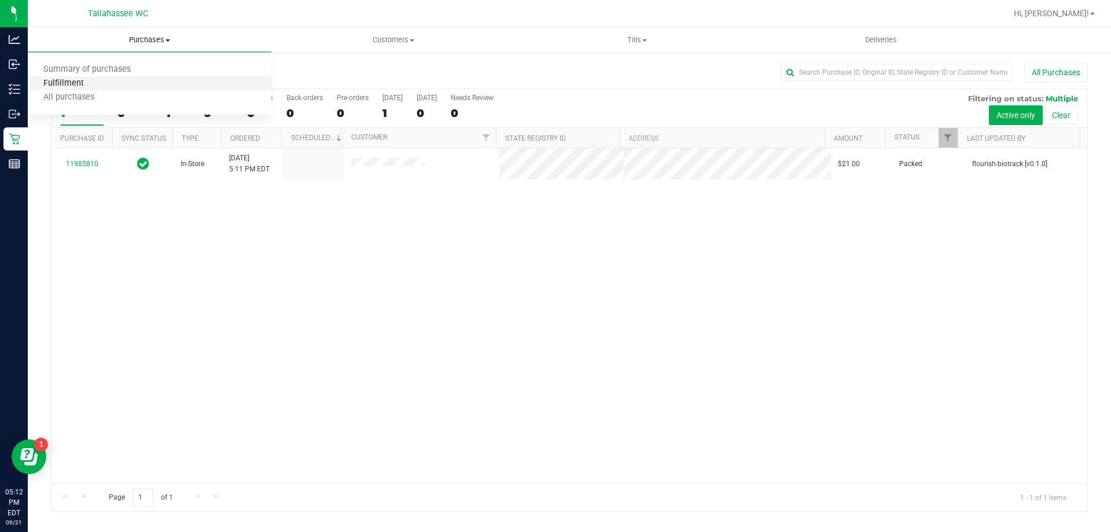
click at [79, 86] on span "Fulfillment" at bounding box center [64, 84] width 72 height 10
